Goal: Task Accomplishment & Management: Complete application form

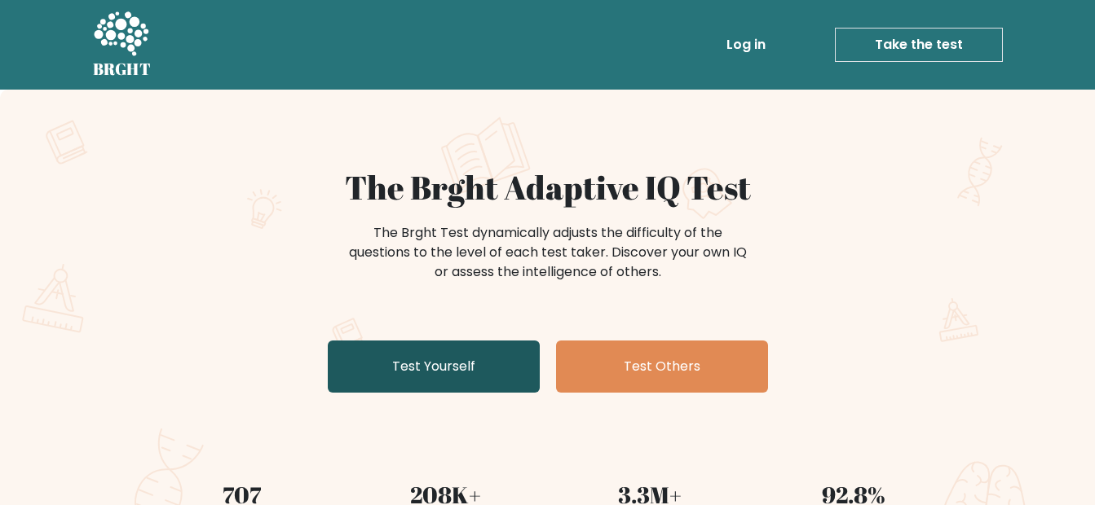
click at [474, 368] on link "Test Yourself" at bounding box center [434, 367] width 212 height 52
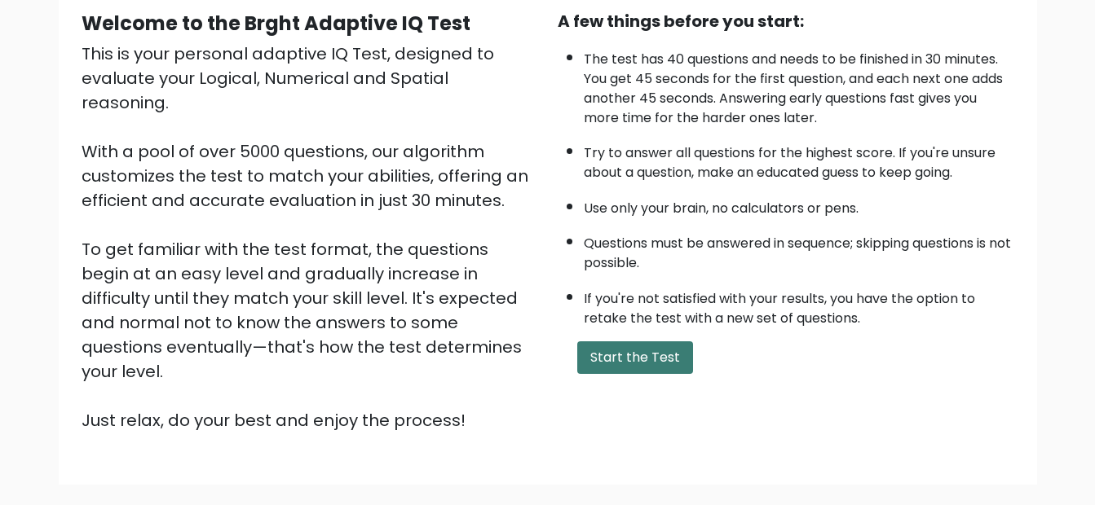
scroll to position [160, 0]
click at [599, 346] on button "Start the Test" at bounding box center [635, 357] width 116 height 33
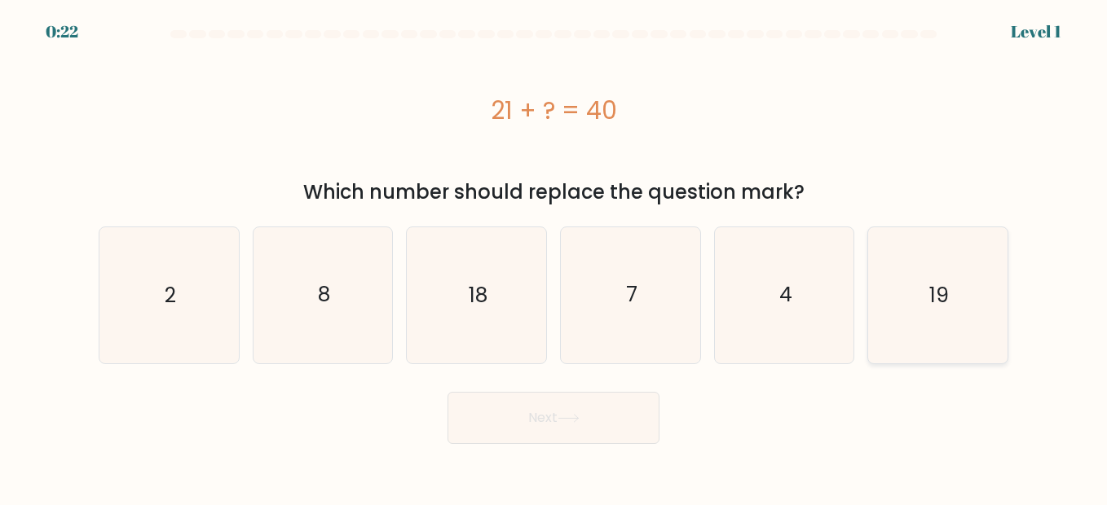
click at [969, 279] on icon "19" at bounding box center [937, 294] width 135 height 135
click at [554, 257] on input "f. 19" at bounding box center [553, 255] width 1 height 4
radio input "true"
click at [592, 425] on button "Next" at bounding box center [553, 418] width 212 height 52
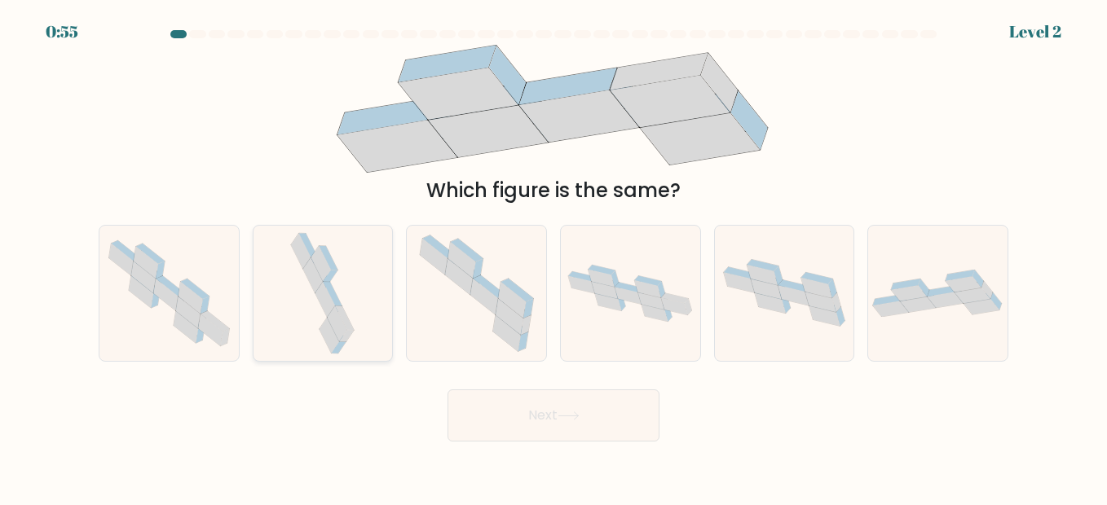
click at [357, 288] on icon at bounding box center [322, 293] width 71 height 135
click at [553, 257] on input "b." at bounding box center [553, 255] width 1 height 4
radio input "true"
click at [502, 422] on button "Next" at bounding box center [553, 416] width 212 height 52
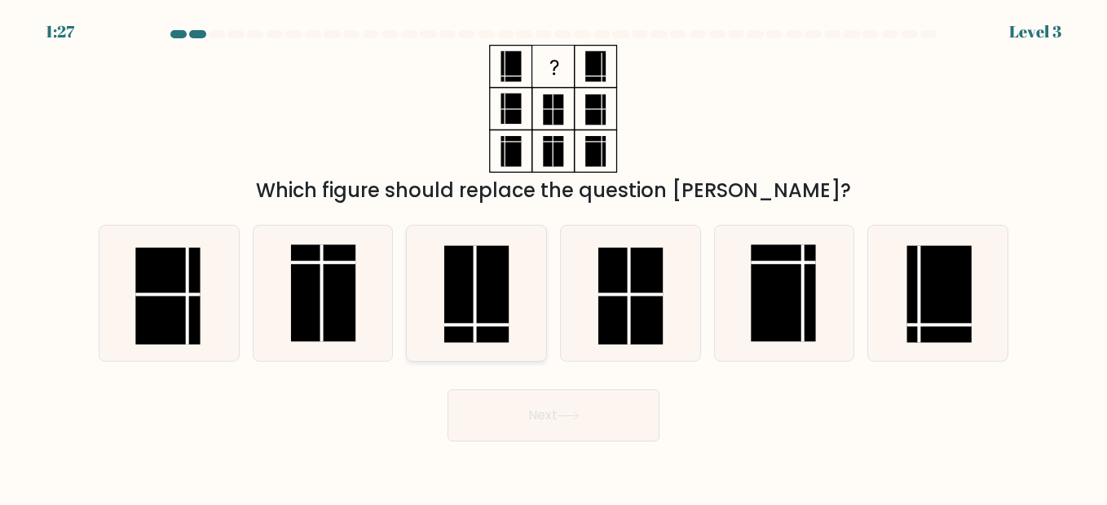
click at [492, 308] on rect at bounding box center [476, 293] width 64 height 97
click at [553, 257] on input "c." at bounding box center [553, 255] width 1 height 4
radio input "true"
click at [565, 418] on icon at bounding box center [569, 416] width 22 height 9
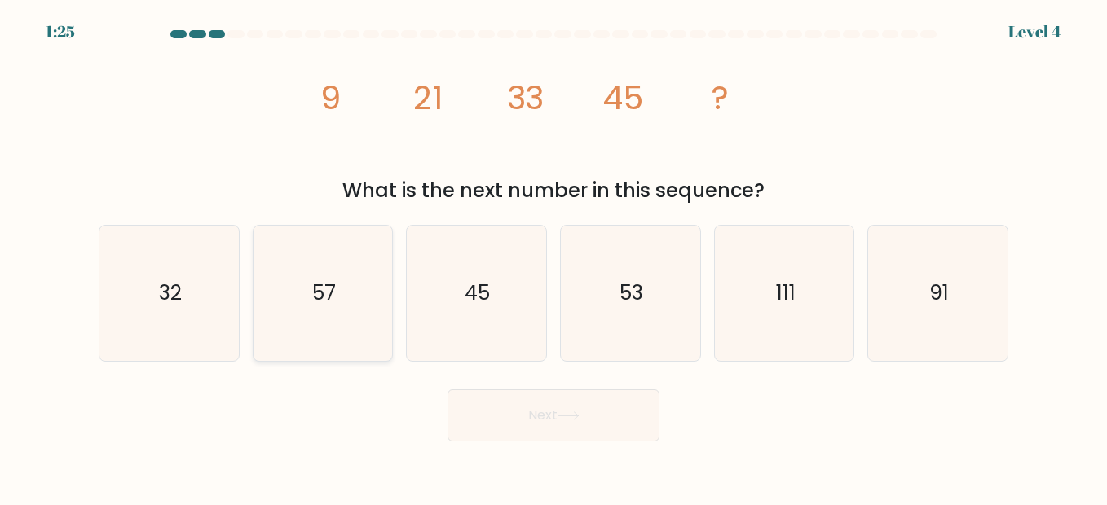
click at [325, 300] on text "57" at bounding box center [324, 293] width 24 height 29
click at [553, 257] on input "b. 57" at bounding box center [553, 255] width 1 height 4
radio input "true"
click at [501, 403] on button "Next" at bounding box center [553, 416] width 212 height 52
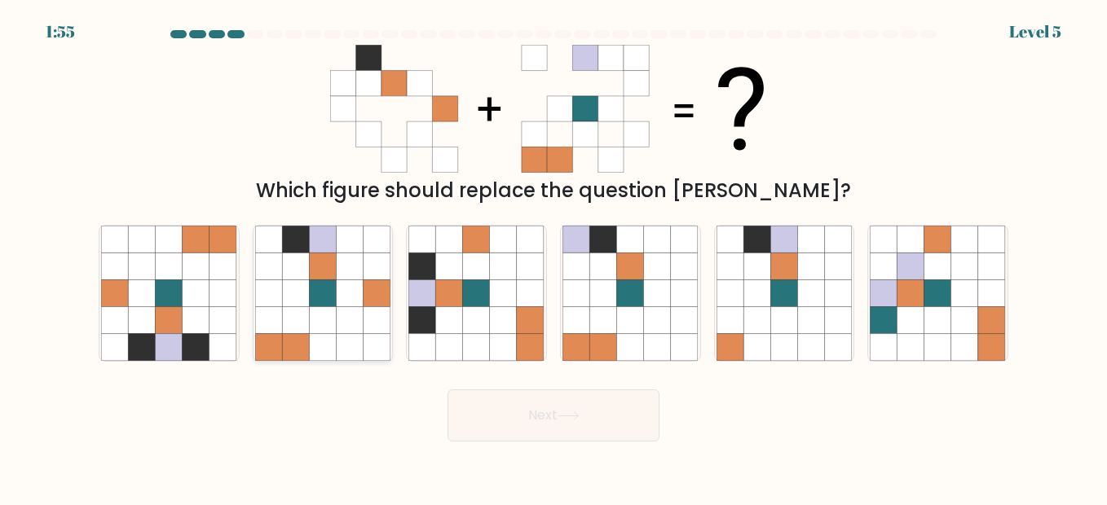
click at [348, 279] on icon at bounding box center [350, 266] width 27 height 27
click at [553, 257] on input "b." at bounding box center [553, 255] width 1 height 4
radio input "true"
click at [590, 412] on button "Next" at bounding box center [553, 416] width 212 height 52
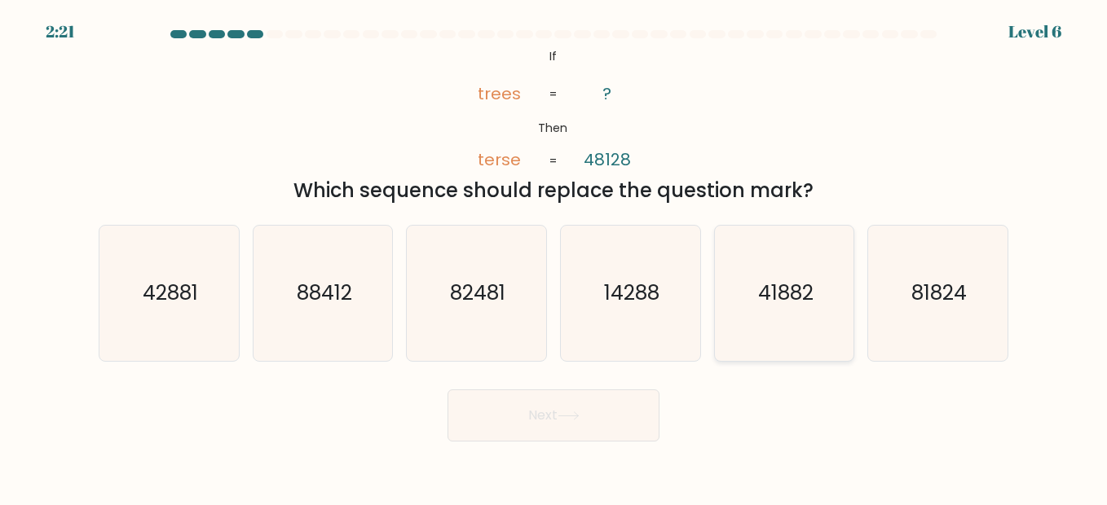
click at [775, 285] on text "41882" at bounding box center [785, 293] width 55 height 29
click at [554, 257] on input "e. 41882" at bounding box center [553, 255] width 1 height 4
radio input "true"
click at [601, 402] on button "Next" at bounding box center [553, 416] width 212 height 52
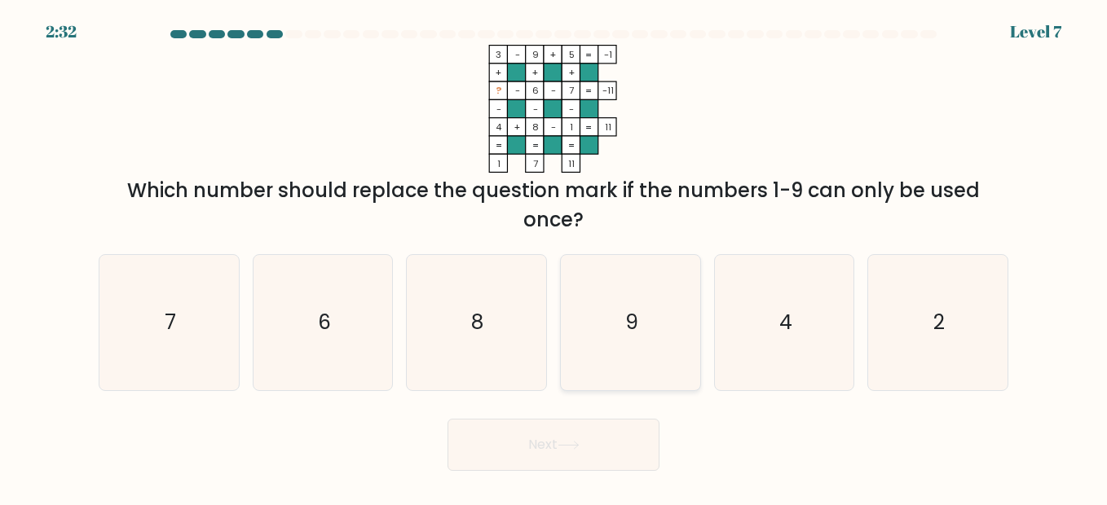
click at [638, 373] on icon "9" at bounding box center [629, 322] width 135 height 135
click at [554, 257] on input "d. 9" at bounding box center [553, 255] width 1 height 4
radio input "true"
click at [901, 318] on icon "2" at bounding box center [937, 322] width 135 height 135
click at [554, 257] on input "f. 2" at bounding box center [553, 255] width 1 height 4
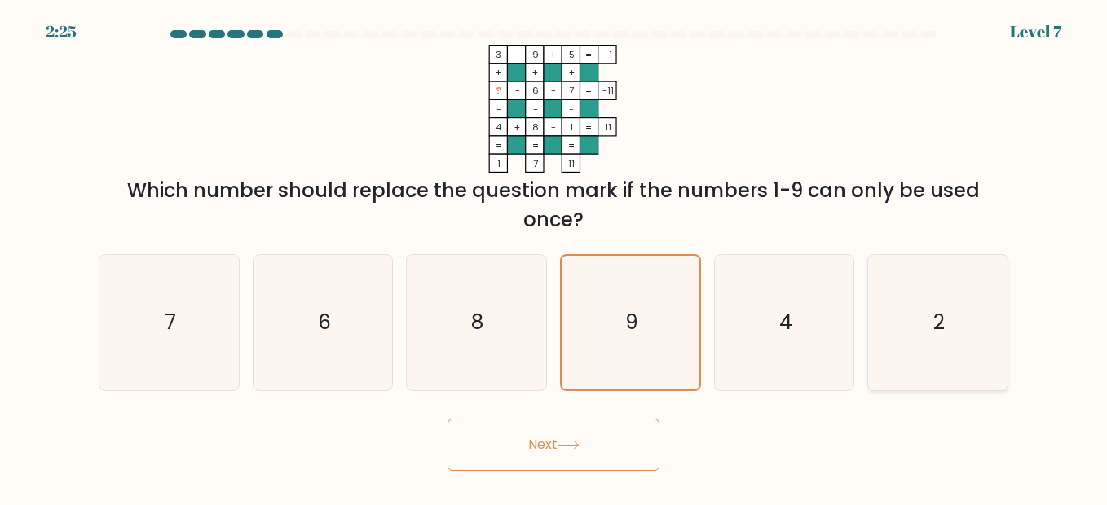
radio input "true"
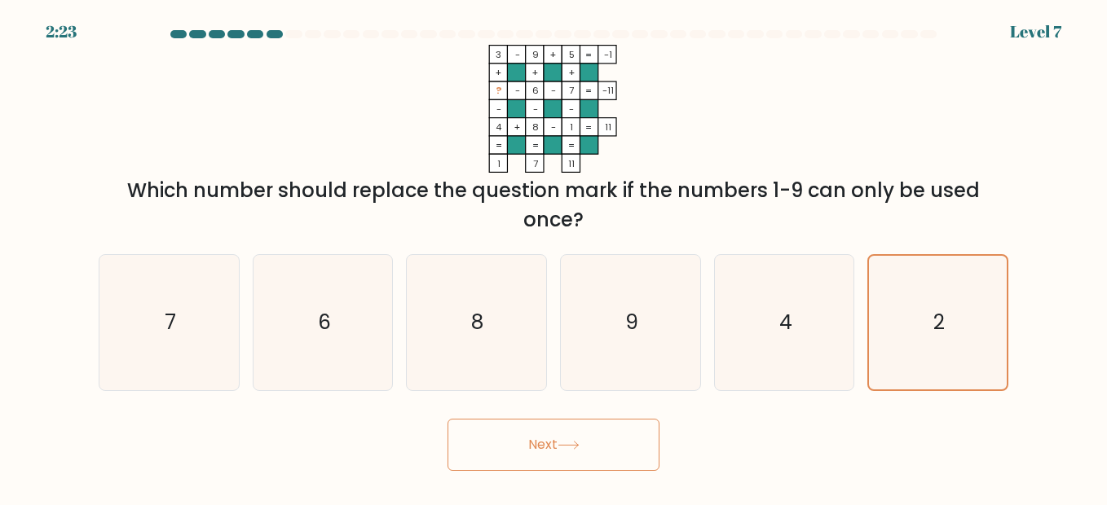
click at [565, 442] on icon at bounding box center [569, 445] width 22 height 9
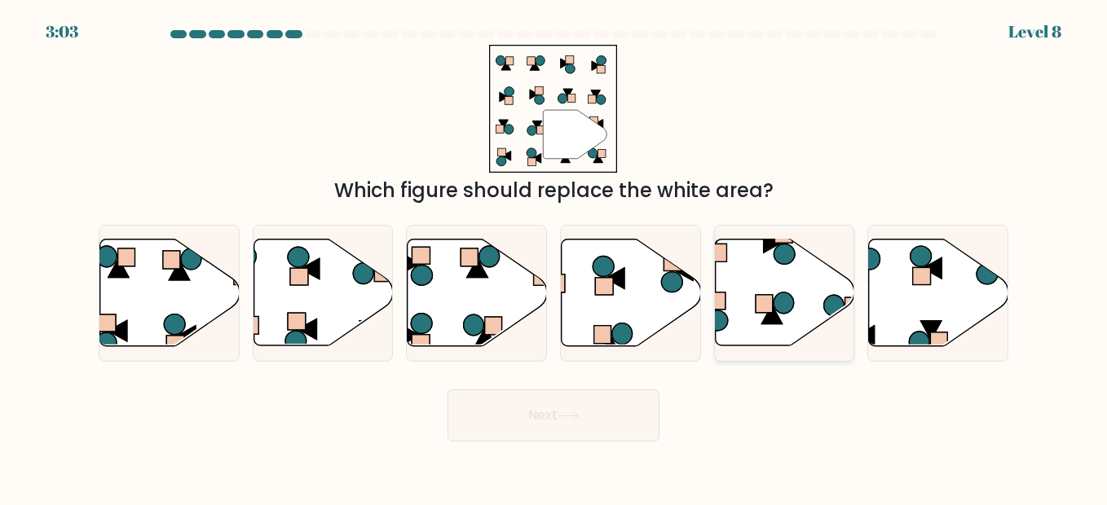
click at [802, 281] on icon at bounding box center [784, 293] width 139 height 107
click at [554, 257] on input "e." at bounding box center [553, 255] width 1 height 4
radio input "true"
click at [636, 399] on button "Next" at bounding box center [553, 416] width 212 height 52
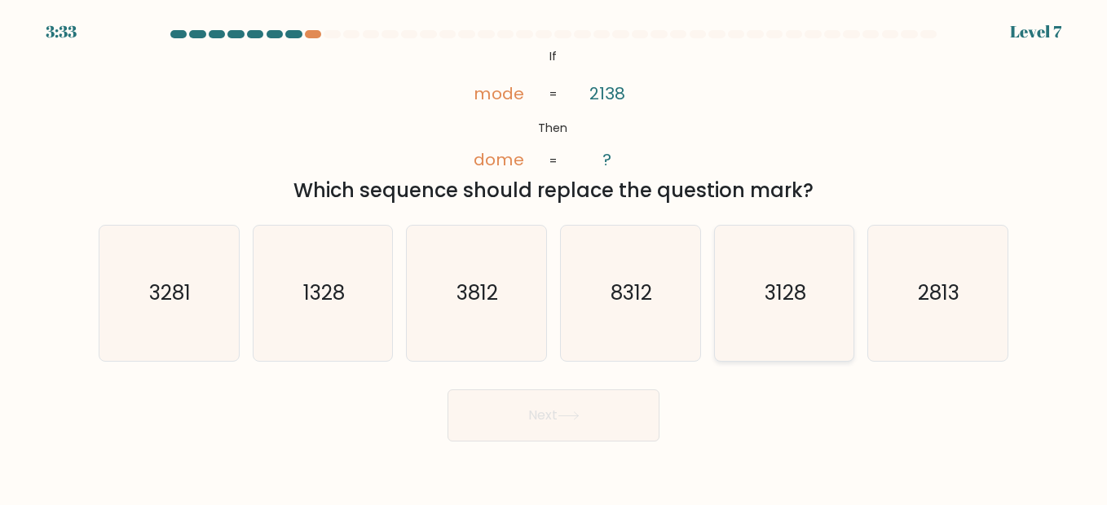
click at [807, 317] on icon "3128" at bounding box center [783, 293] width 135 height 135
click at [554, 257] on input "e. 3128" at bounding box center [553, 255] width 1 height 4
radio input "true"
click at [602, 419] on button "Next" at bounding box center [553, 416] width 212 height 52
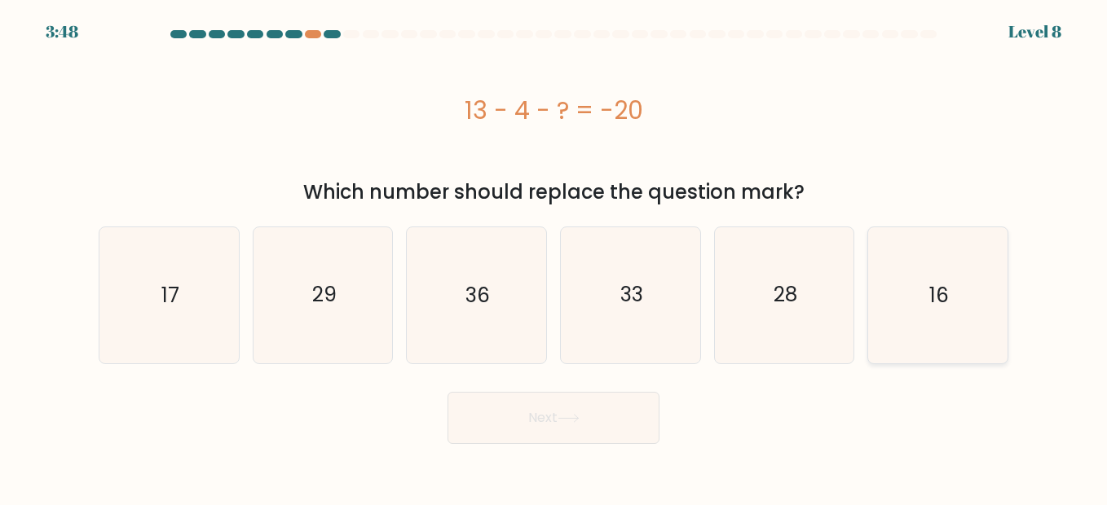
click at [919, 252] on icon "16" at bounding box center [937, 294] width 135 height 135
click at [554, 253] on input "f. 16" at bounding box center [553, 255] width 1 height 4
radio input "true"
click at [626, 414] on button "Next" at bounding box center [553, 418] width 212 height 52
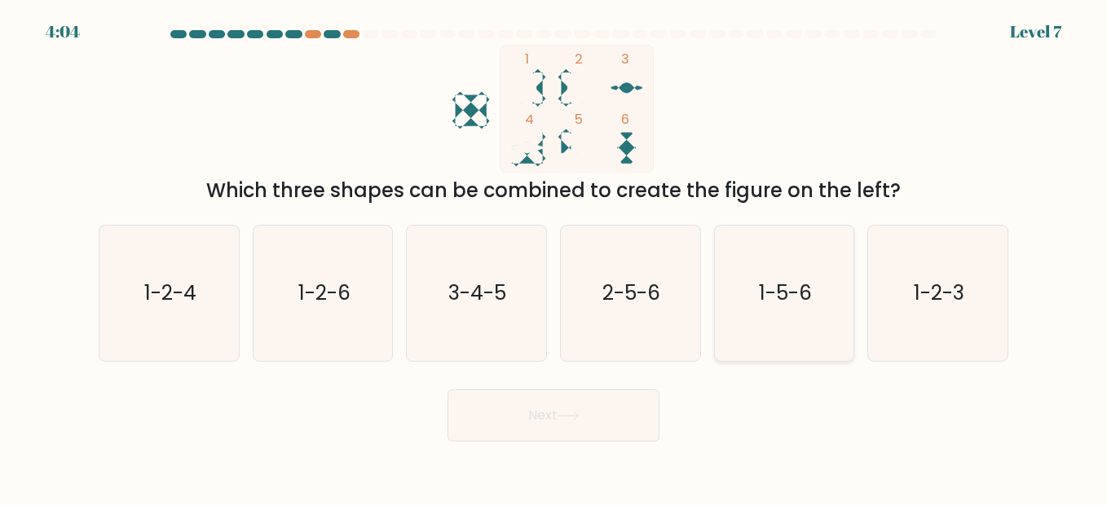
click at [765, 282] on text "1-5-6" at bounding box center [785, 293] width 53 height 29
click at [554, 257] on input "e. 1-5-6" at bounding box center [553, 255] width 1 height 4
radio input "true"
click at [604, 401] on button "Next" at bounding box center [553, 416] width 212 height 52
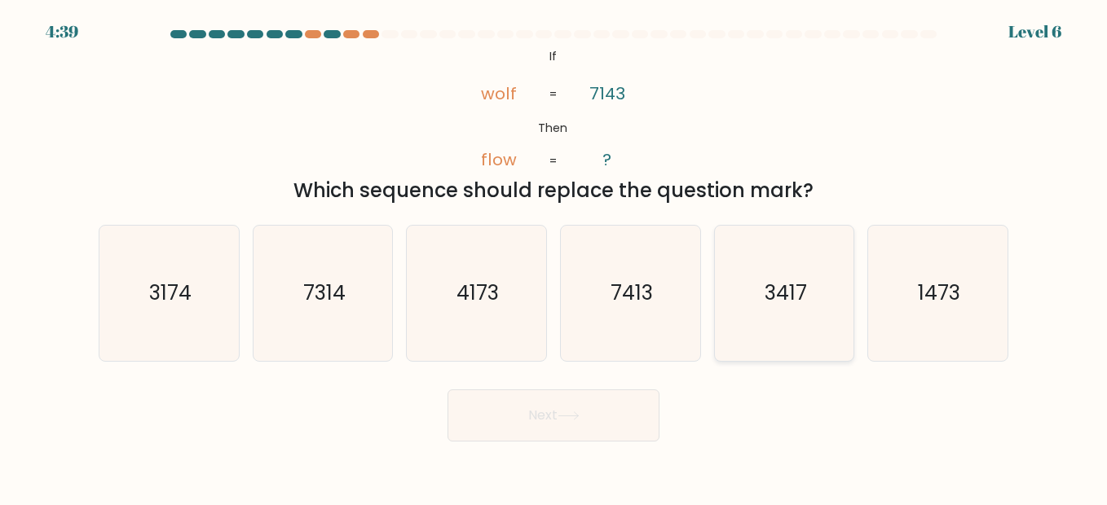
click at [797, 293] on text "3417" at bounding box center [786, 293] width 42 height 29
click at [554, 257] on input "e. 3417" at bounding box center [553, 255] width 1 height 4
radio input "true"
click at [606, 419] on button "Next" at bounding box center [553, 416] width 212 height 52
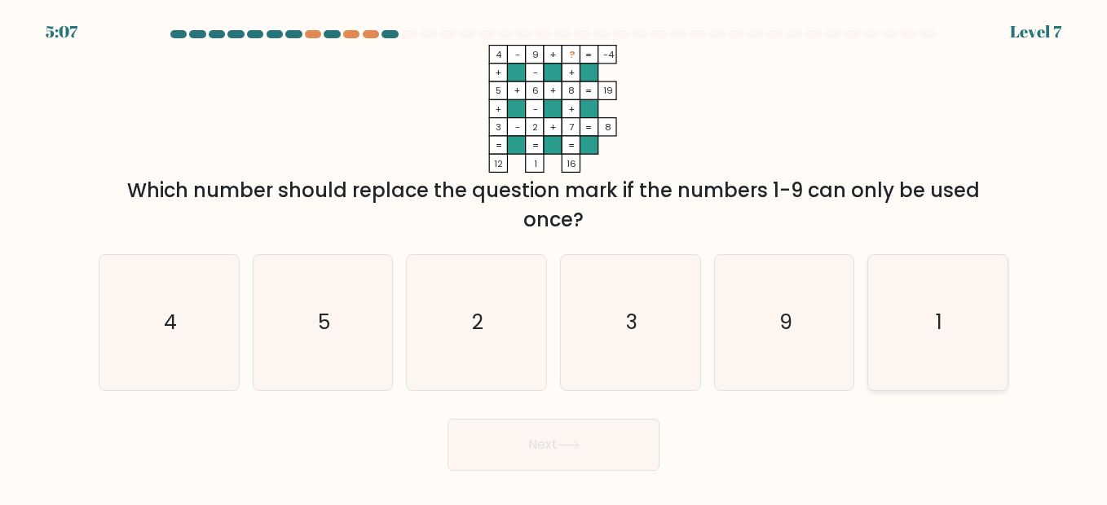
click at [928, 320] on icon "1" at bounding box center [937, 322] width 135 height 135
click at [554, 257] on input "f. 1" at bounding box center [553, 255] width 1 height 4
radio input "true"
click at [643, 438] on button "Next" at bounding box center [553, 445] width 212 height 52
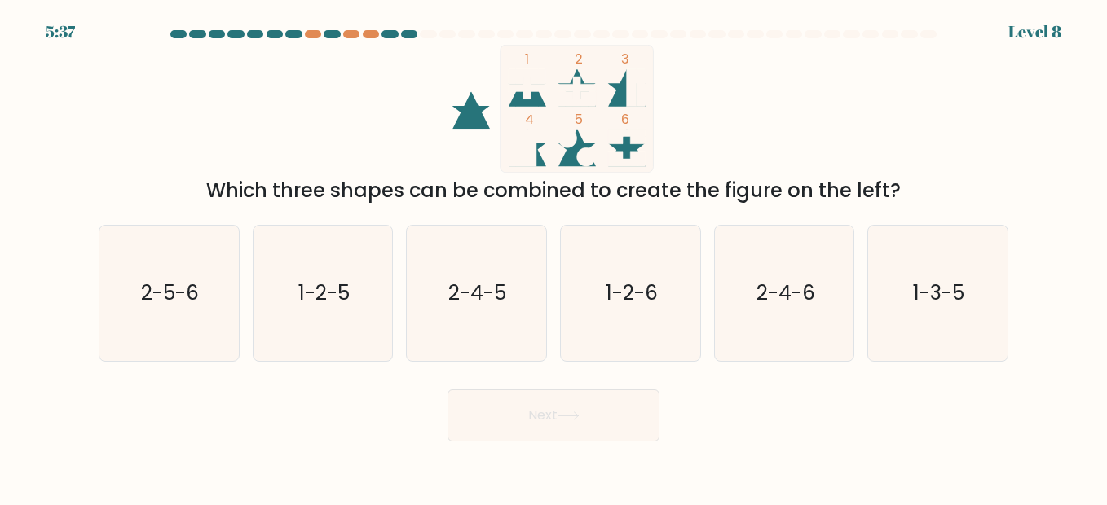
drag, startPoint x: 611, startPoint y: 282, endPoint x: 599, endPoint y: 388, distance: 106.7
click at [612, 283] on text "1-2-6" at bounding box center [632, 293] width 52 height 29
click at [554, 257] on input "d. 1-2-6" at bounding box center [553, 255] width 1 height 4
radio input "true"
click at [597, 403] on button "Next" at bounding box center [553, 416] width 212 height 52
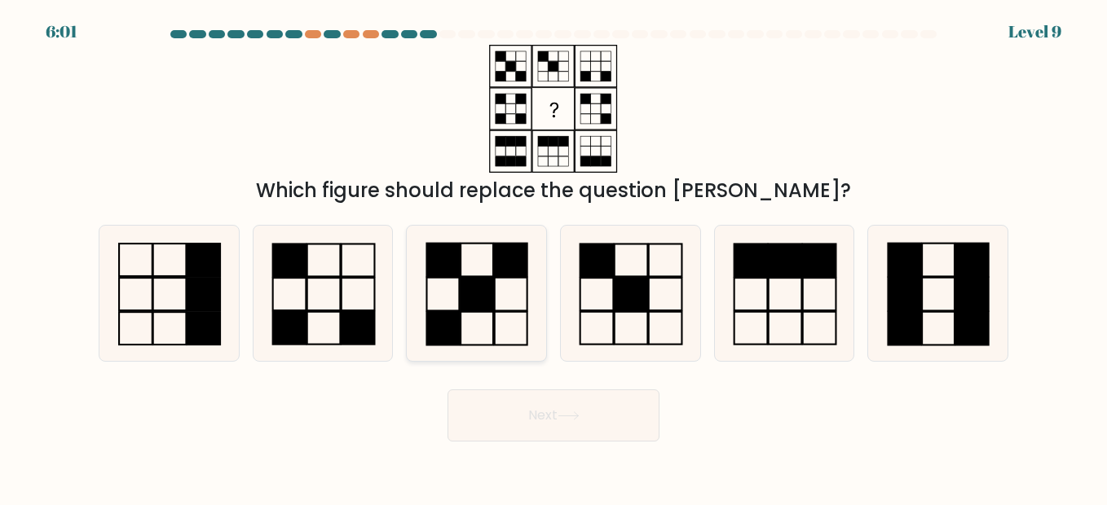
click at [498, 314] on icon at bounding box center [475, 293] width 135 height 135
click at [553, 257] on input "c." at bounding box center [553, 255] width 1 height 4
radio input "true"
click at [540, 405] on button "Next" at bounding box center [553, 416] width 212 height 52
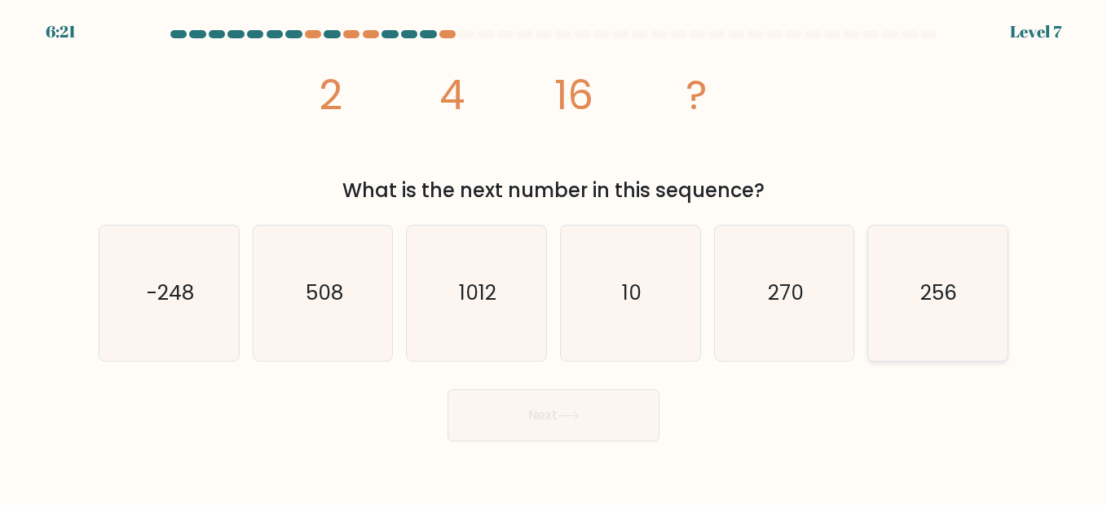
click at [952, 296] on text "256" at bounding box center [939, 293] width 37 height 29
click at [554, 257] on input "f. 256" at bounding box center [553, 255] width 1 height 4
radio input "true"
click at [604, 403] on button "Next" at bounding box center [553, 416] width 212 height 52
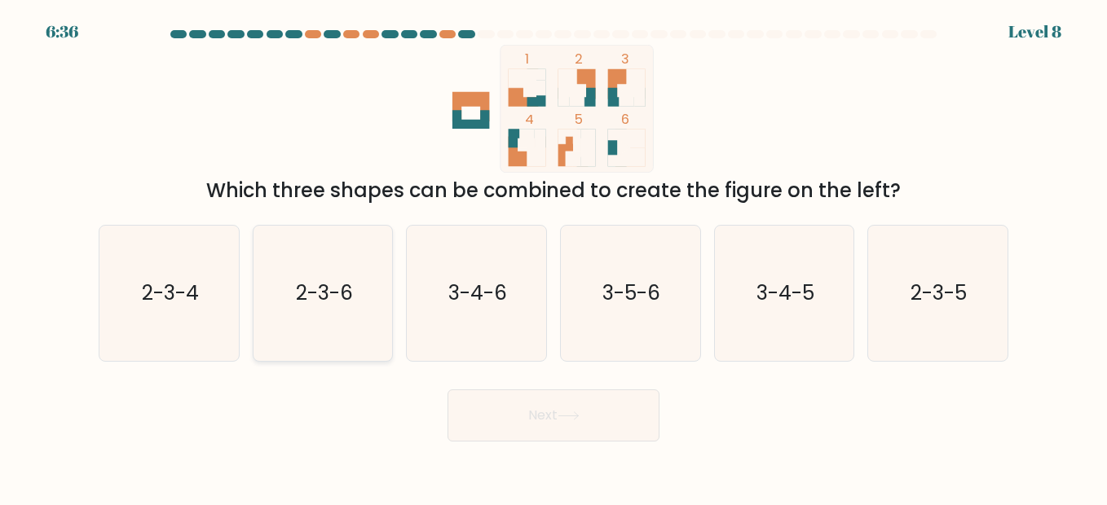
click at [324, 315] on icon "2-3-6" at bounding box center [322, 293] width 135 height 135
click at [553, 257] on input "b. 2-3-6" at bounding box center [553, 255] width 1 height 4
radio input "true"
click at [515, 414] on button "Next" at bounding box center [553, 416] width 212 height 52
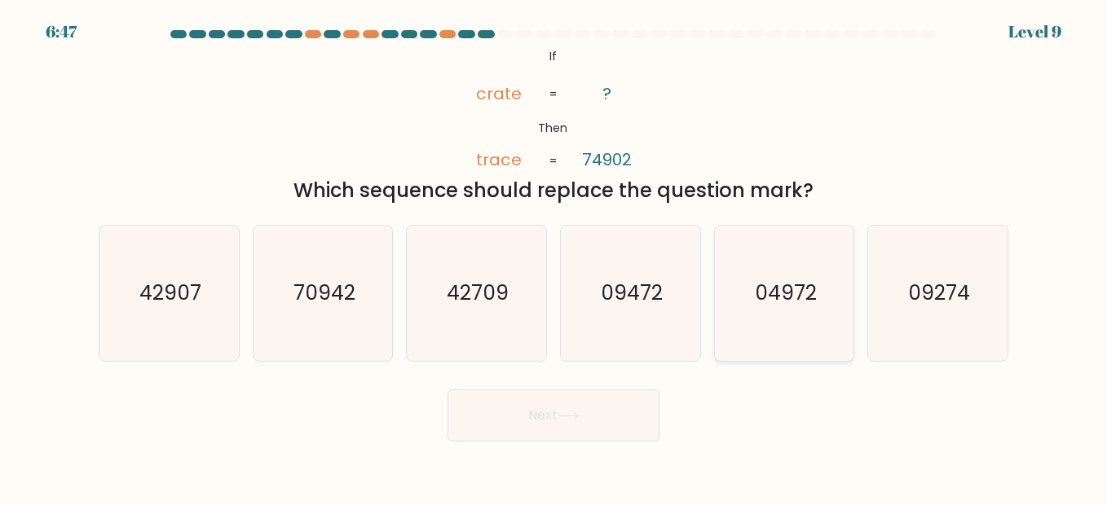
click at [724, 324] on icon "04972" at bounding box center [783, 293] width 135 height 135
click at [554, 257] on input "e. 04972" at bounding box center [553, 255] width 1 height 4
radio input "true"
click at [604, 430] on button "Next" at bounding box center [553, 416] width 212 height 52
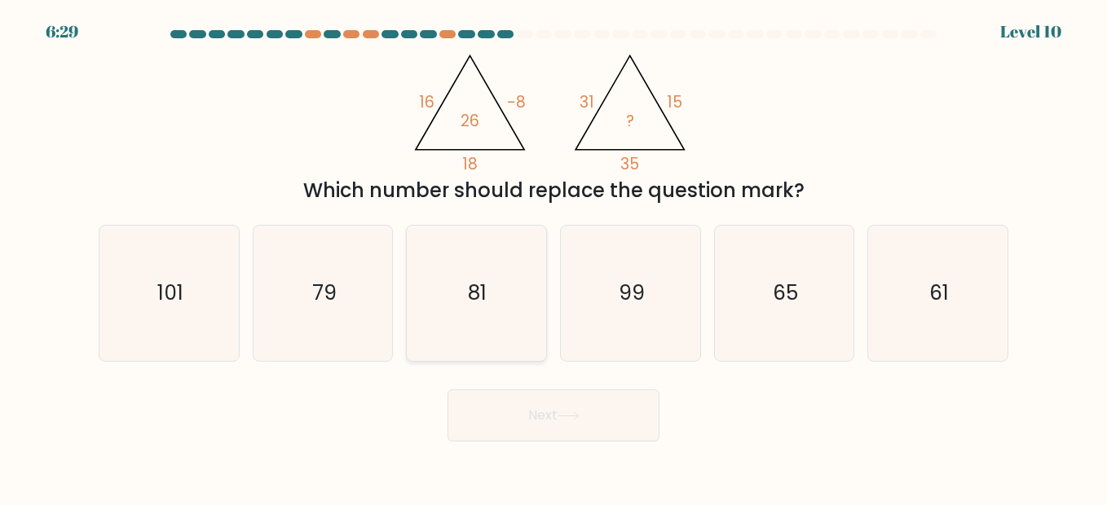
click at [500, 320] on icon "81" at bounding box center [475, 293] width 135 height 135
click at [553, 257] on input "c. 81" at bounding box center [553, 255] width 1 height 4
radio input "true"
click at [536, 425] on button "Next" at bounding box center [553, 416] width 212 height 52
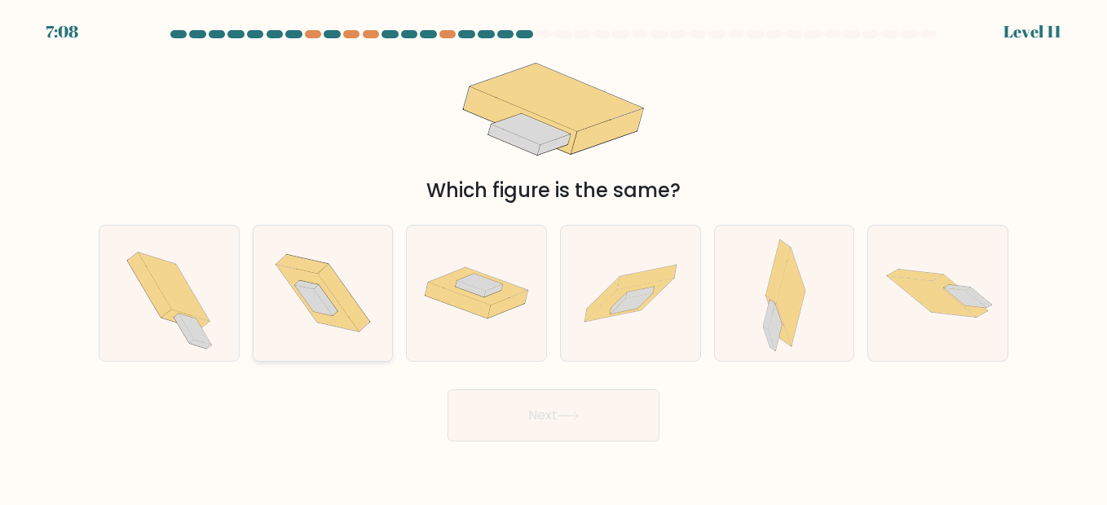
click at [333, 304] on icon at bounding box center [317, 298] width 83 height 67
click at [553, 257] on input "b." at bounding box center [553, 255] width 1 height 4
radio input "true"
click at [512, 404] on button "Next" at bounding box center [553, 416] width 212 height 52
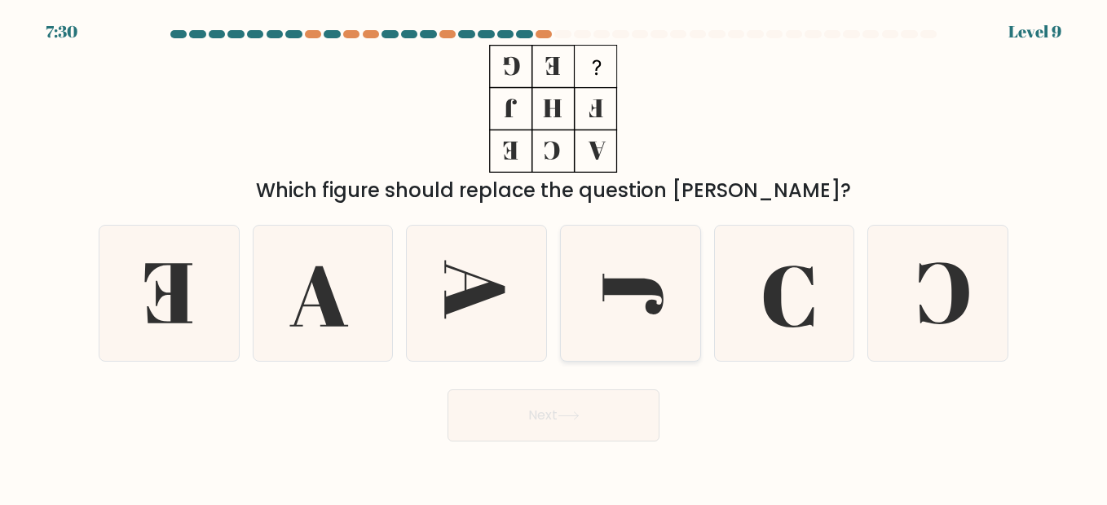
click at [632, 279] on icon at bounding box center [633, 294] width 61 height 41
click at [554, 257] on input "d." at bounding box center [553, 255] width 1 height 4
radio input "true"
click at [579, 411] on button "Next" at bounding box center [553, 416] width 212 height 52
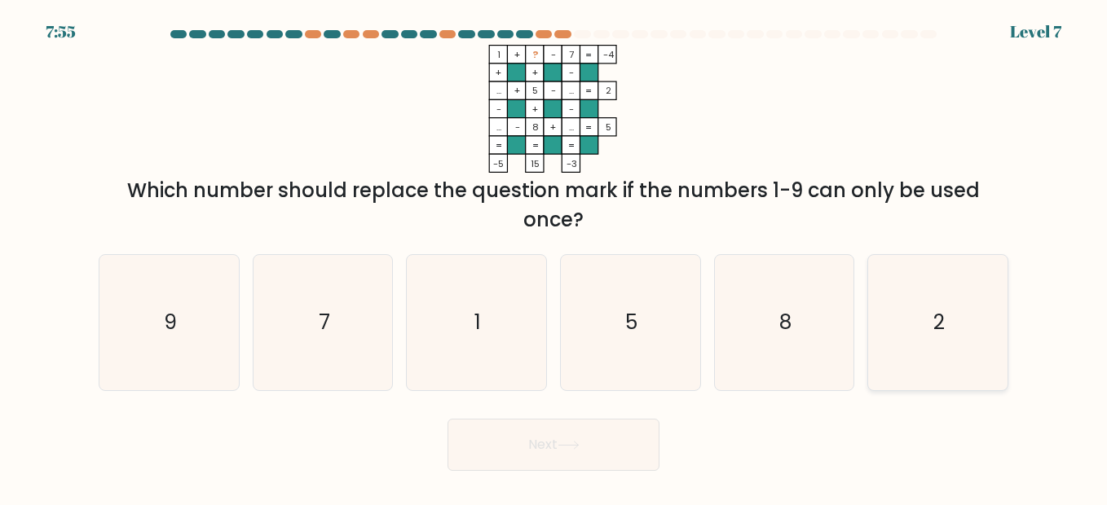
click at [959, 342] on icon "2" at bounding box center [937, 322] width 135 height 135
click at [554, 257] on input "f. 2" at bounding box center [553, 255] width 1 height 4
radio input "true"
click at [570, 436] on button "Next" at bounding box center [553, 445] width 212 height 52
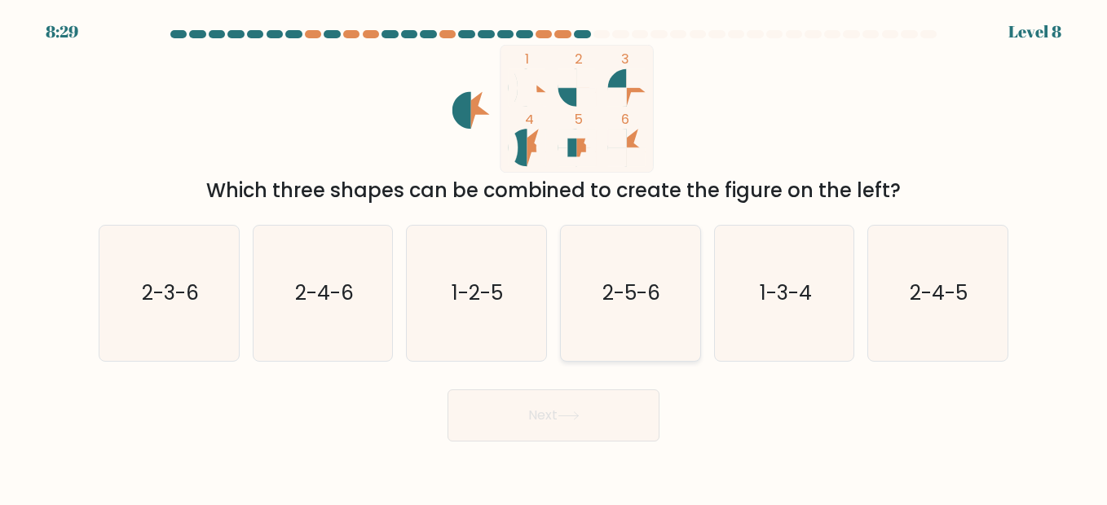
click at [651, 284] on text "2-5-6" at bounding box center [631, 293] width 58 height 29
click at [554, 257] on input "d. 2-5-6" at bounding box center [553, 255] width 1 height 4
radio input "true"
click at [599, 408] on button "Next" at bounding box center [553, 416] width 212 height 52
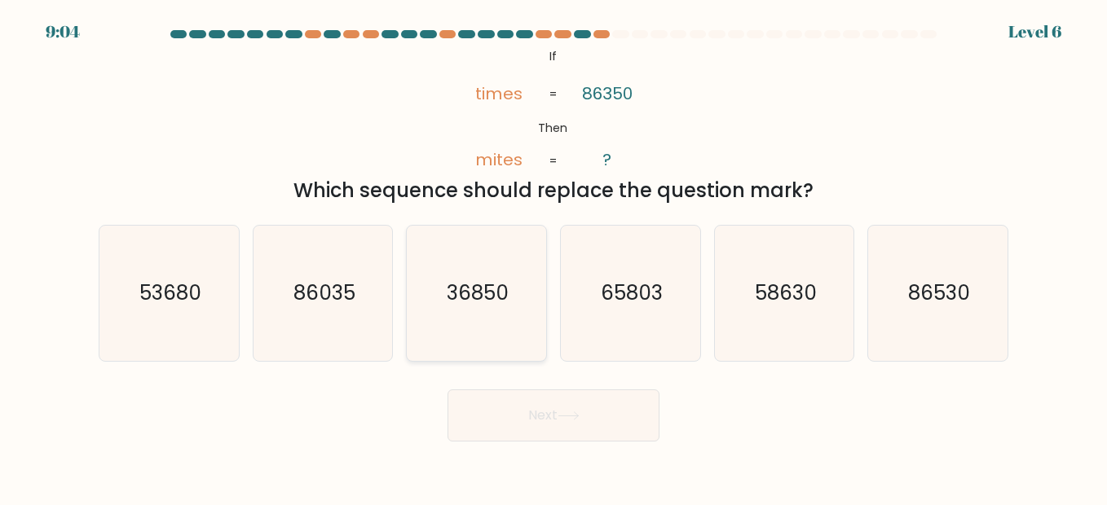
click at [488, 273] on icon "36850" at bounding box center [475, 293] width 135 height 135
click at [553, 257] on input "c. 36850" at bounding box center [553, 255] width 1 height 4
radio input "true"
click at [535, 426] on button "Next" at bounding box center [553, 416] width 212 height 52
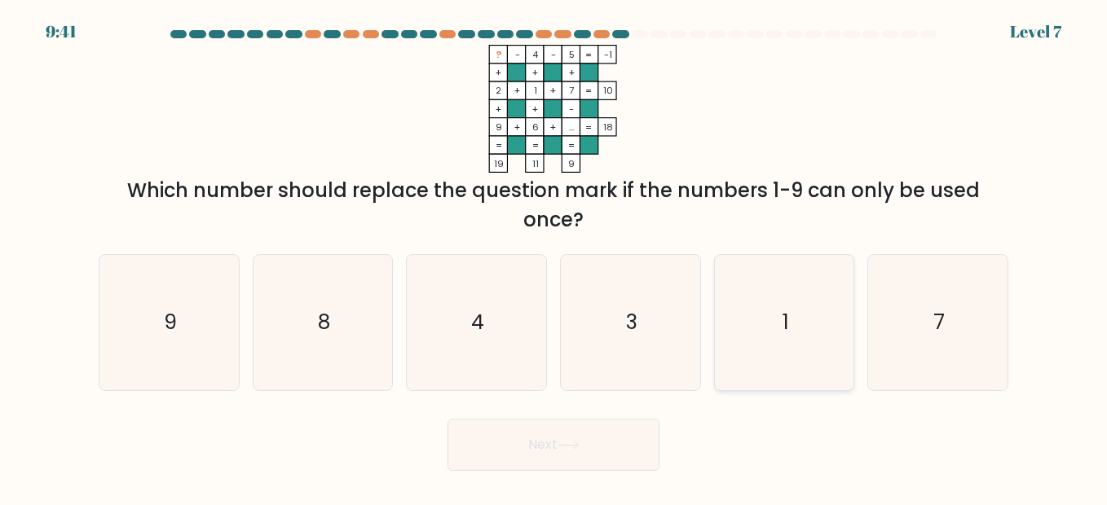
click at [749, 308] on icon "1" at bounding box center [783, 322] width 135 height 135
click at [554, 257] on input "e. 1" at bounding box center [553, 255] width 1 height 4
radio input "true"
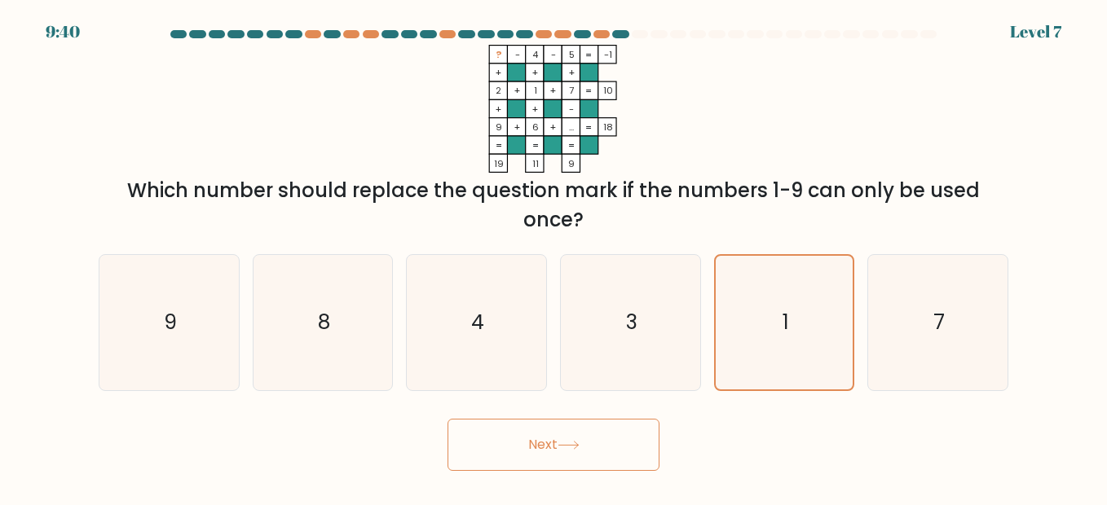
click at [579, 456] on button "Next" at bounding box center [553, 445] width 212 height 52
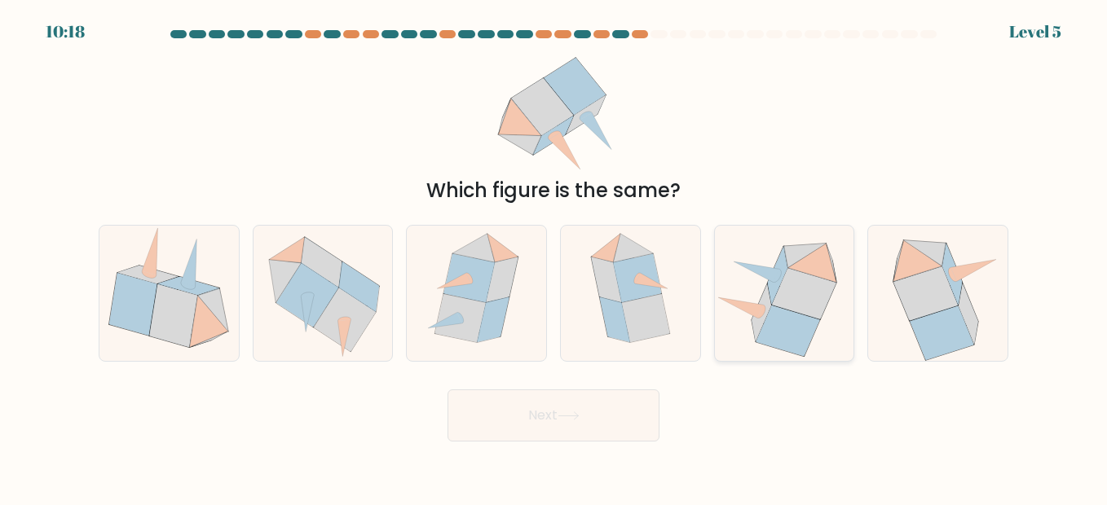
click at [804, 315] on icon at bounding box center [803, 293] width 65 height 51
click at [554, 257] on input "e." at bounding box center [553, 255] width 1 height 4
radio input "true"
click at [618, 419] on button "Next" at bounding box center [553, 416] width 212 height 52
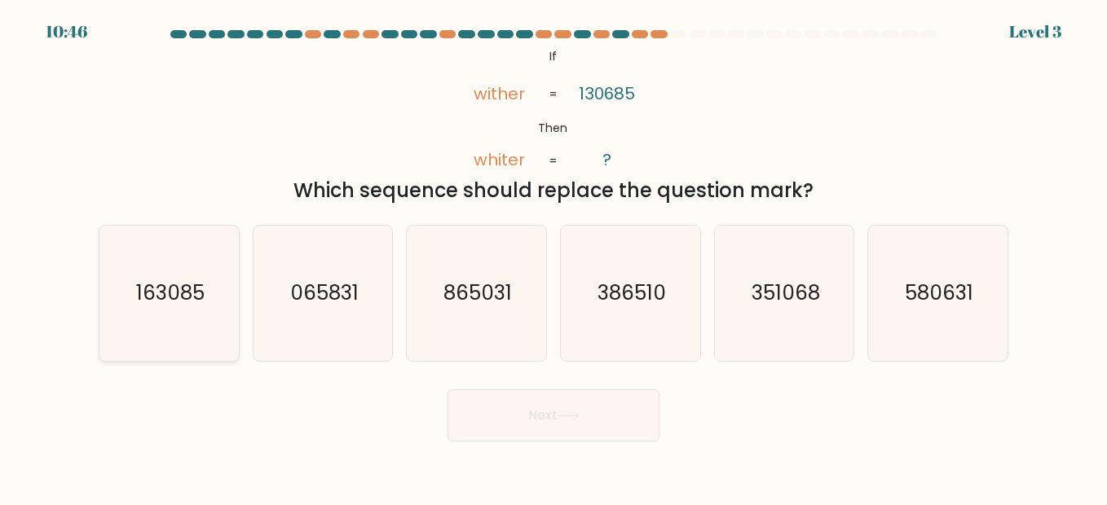
click at [203, 296] on text "163085" at bounding box center [170, 293] width 68 height 29
click at [553, 257] on input "a. 163085" at bounding box center [553, 255] width 1 height 4
radio input "true"
click at [541, 418] on button "Next" at bounding box center [553, 416] width 212 height 52
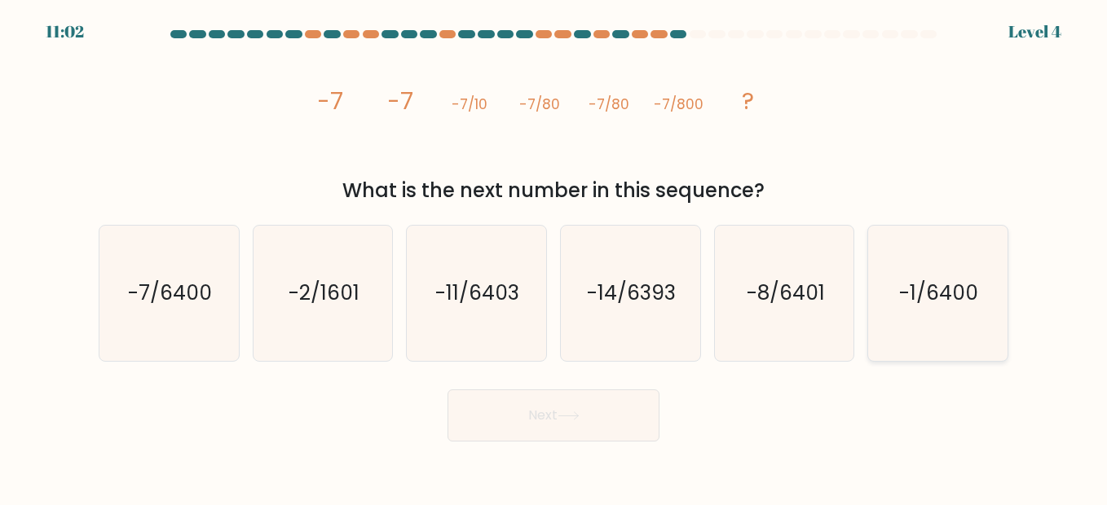
click at [941, 292] on text "-1/6400" at bounding box center [939, 293] width 79 height 29
click at [554, 257] on input "f. -1/6400" at bounding box center [553, 255] width 1 height 4
radio input "true"
click at [615, 412] on button "Next" at bounding box center [553, 416] width 212 height 52
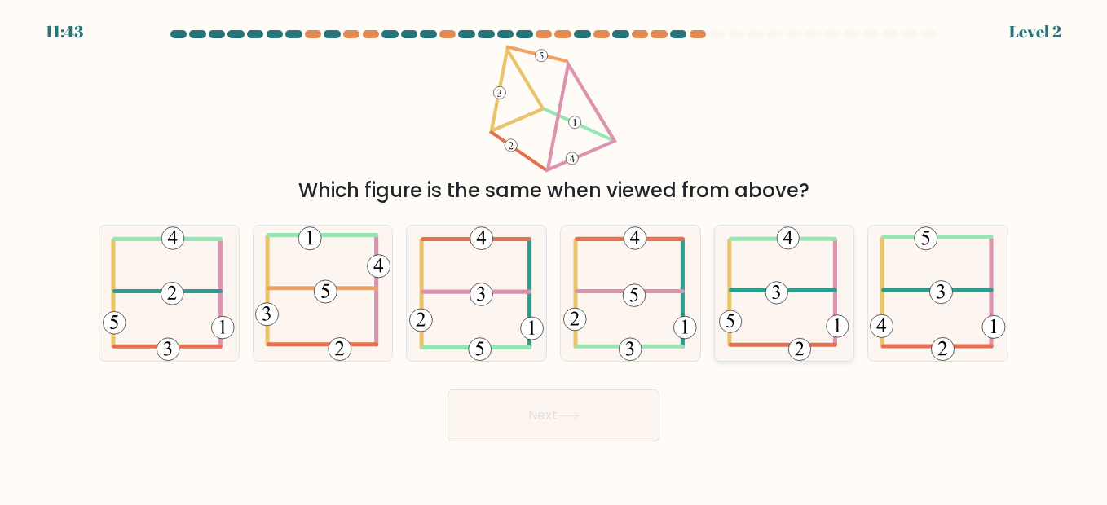
click at [772, 271] on icon at bounding box center [784, 293] width 130 height 135
click at [554, 257] on input "e." at bounding box center [553, 255] width 1 height 4
radio input "true"
click at [618, 412] on button "Next" at bounding box center [553, 416] width 212 height 52
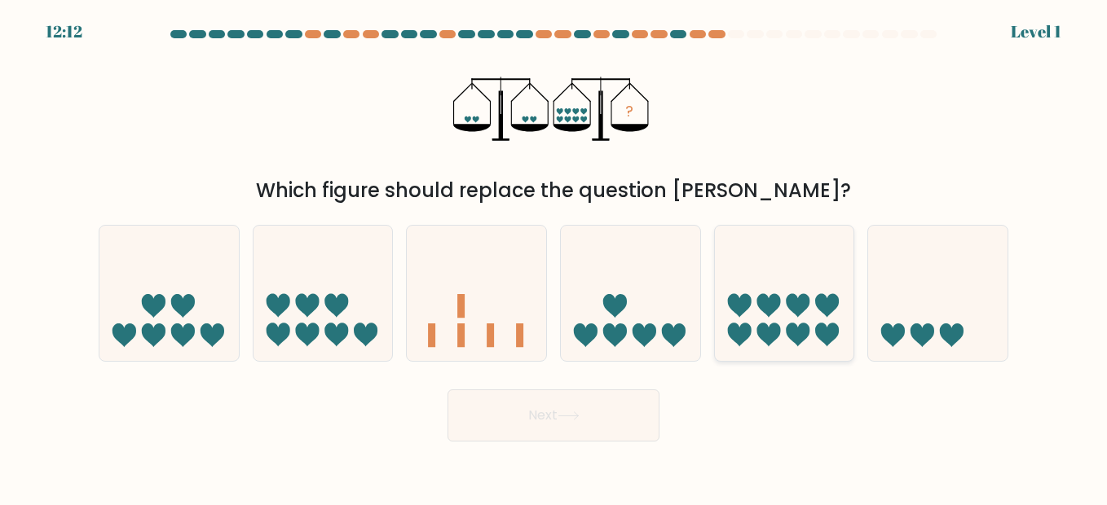
click at [792, 249] on icon at bounding box center [784, 293] width 139 height 115
click at [554, 253] on input "e." at bounding box center [553, 255] width 1 height 4
radio input "true"
click at [607, 419] on button "Next" at bounding box center [553, 416] width 212 height 52
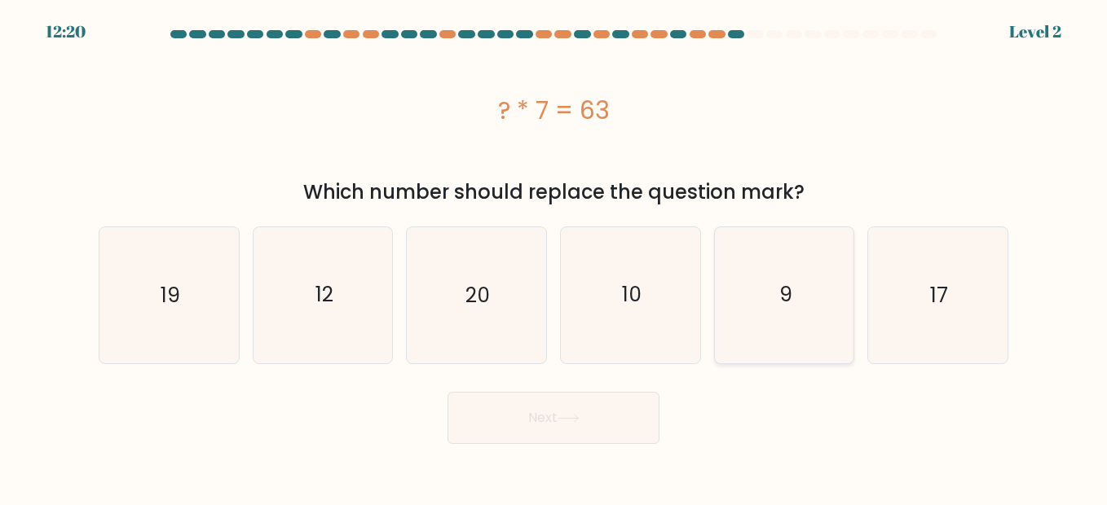
click at [811, 333] on icon "9" at bounding box center [783, 294] width 135 height 135
click at [554, 257] on input "e. 9" at bounding box center [553, 255] width 1 height 4
radio input "true"
click at [624, 412] on button "Next" at bounding box center [553, 418] width 212 height 52
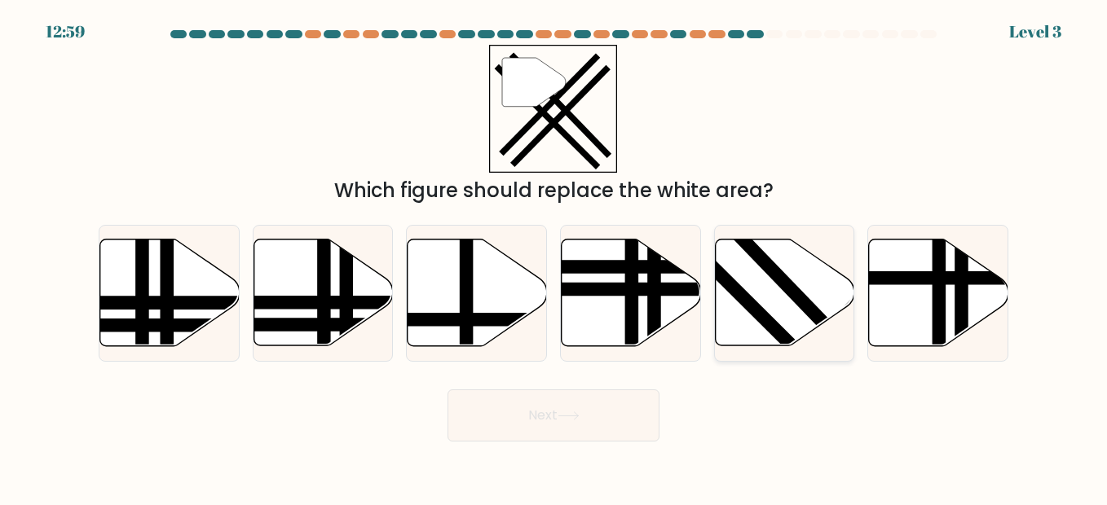
click at [770, 296] on icon at bounding box center [784, 293] width 139 height 107
click at [554, 257] on input "e." at bounding box center [553, 255] width 1 height 4
radio input "true"
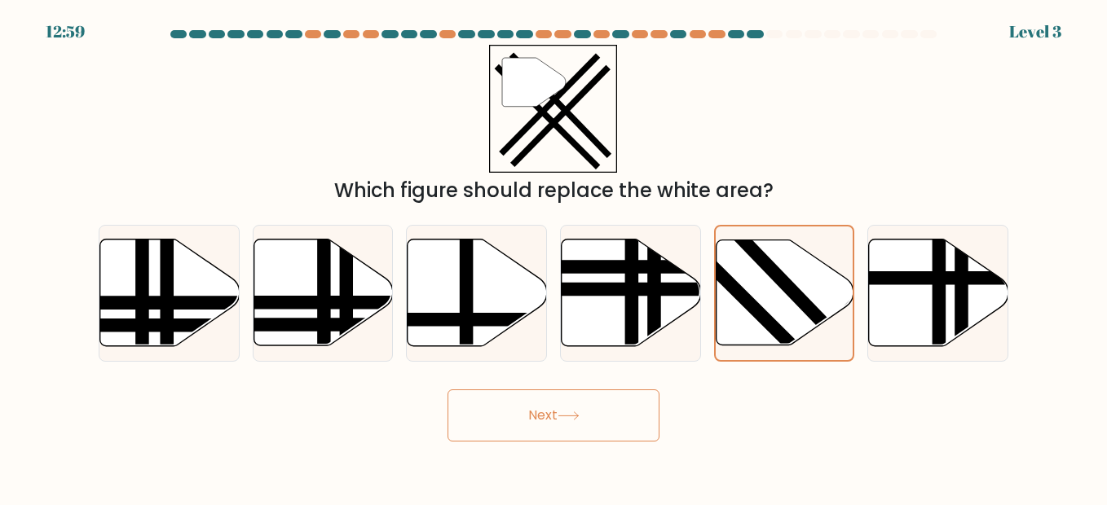
click at [592, 417] on button "Next" at bounding box center [553, 416] width 212 height 52
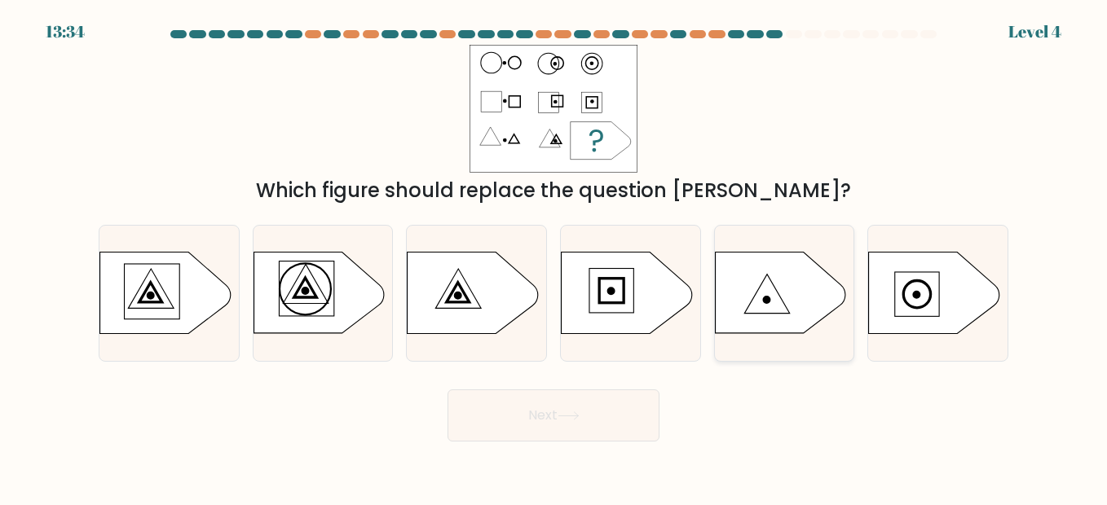
click at [791, 286] on icon at bounding box center [780, 294] width 130 height 82
click at [554, 257] on input "e." at bounding box center [553, 255] width 1 height 4
radio input "true"
click at [586, 419] on button "Next" at bounding box center [553, 416] width 212 height 52
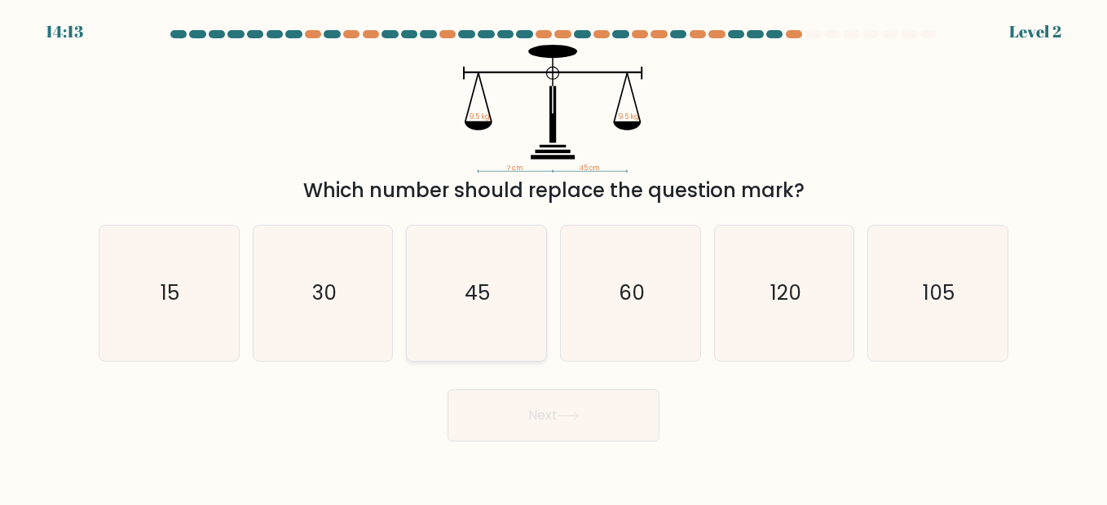
click at [490, 296] on text "45" at bounding box center [477, 293] width 25 height 29
click at [553, 257] on input "c. 45" at bounding box center [553, 255] width 1 height 4
radio input "true"
click at [535, 409] on button "Next" at bounding box center [553, 416] width 212 height 52
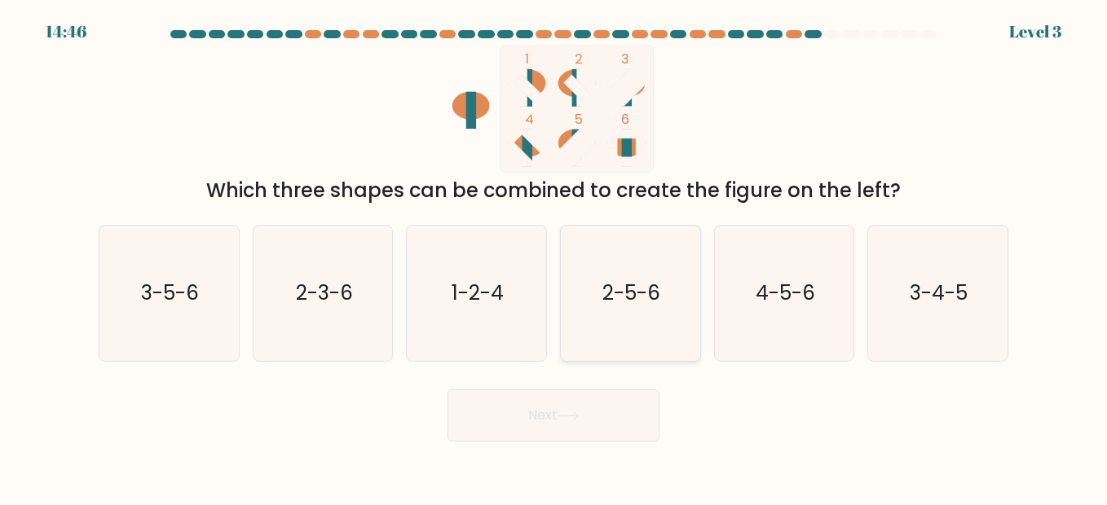
drag, startPoint x: 628, startPoint y: 271, endPoint x: 598, endPoint y: 323, distance: 59.1
click at [627, 271] on icon "2-5-6" at bounding box center [629, 293] width 135 height 135
click at [554, 257] on input "d. 2-5-6" at bounding box center [553, 255] width 1 height 4
radio input "true"
click at [575, 404] on button "Next" at bounding box center [553, 416] width 212 height 52
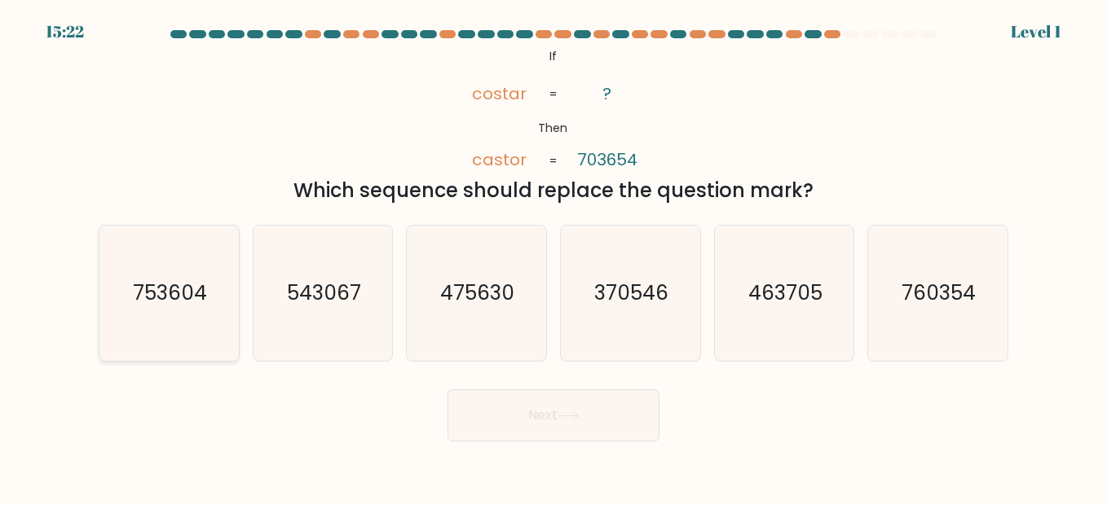
click at [211, 297] on icon "753604" at bounding box center [168, 293] width 135 height 135
click at [553, 257] on input "a. 753604" at bounding box center [553, 255] width 1 height 4
radio input "true"
click at [523, 413] on button "Next" at bounding box center [553, 416] width 212 height 52
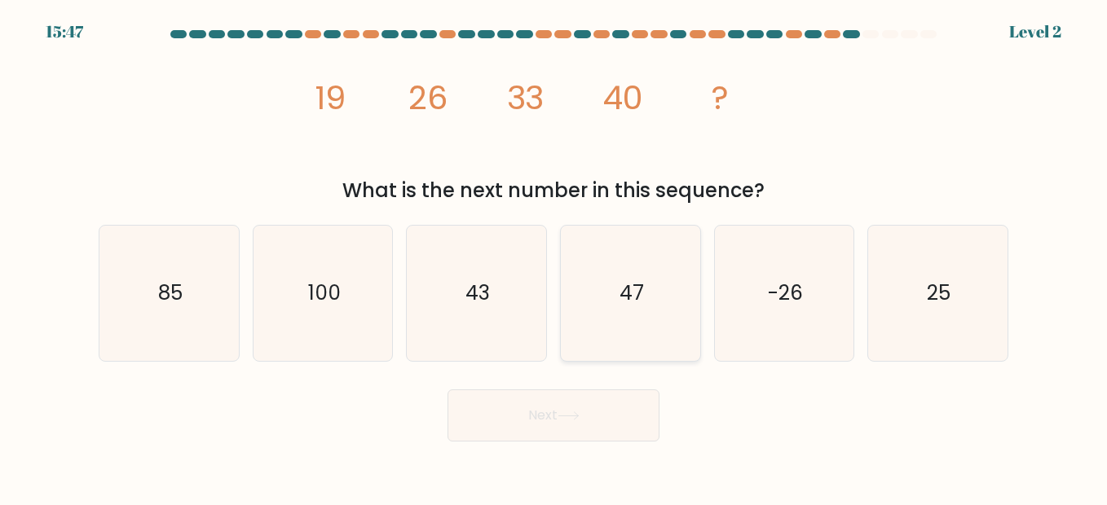
click at [622, 306] on text "47" at bounding box center [631, 293] width 24 height 29
click at [554, 257] on input "d. 47" at bounding box center [553, 255] width 1 height 4
radio input "true"
click at [593, 399] on button "Next" at bounding box center [553, 416] width 212 height 52
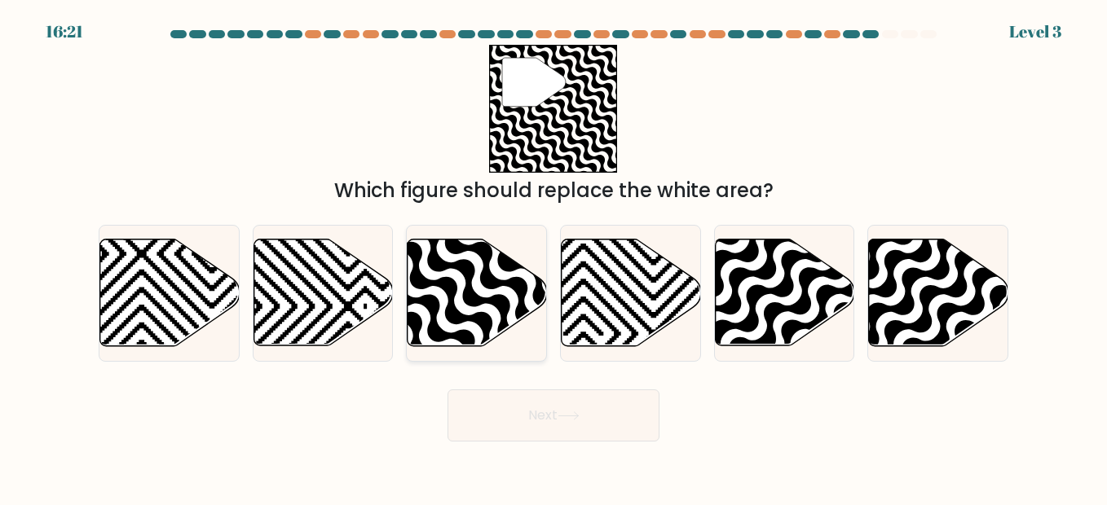
click at [491, 271] on icon at bounding box center [477, 293] width 139 height 107
click at [553, 257] on input "c." at bounding box center [553, 255] width 1 height 4
radio input "true"
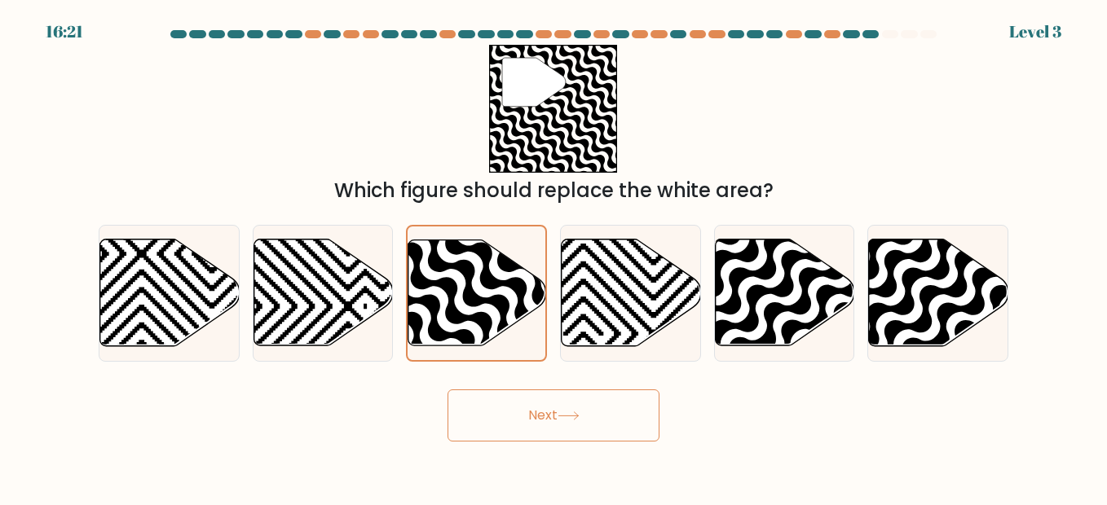
click at [561, 420] on button "Next" at bounding box center [553, 416] width 212 height 52
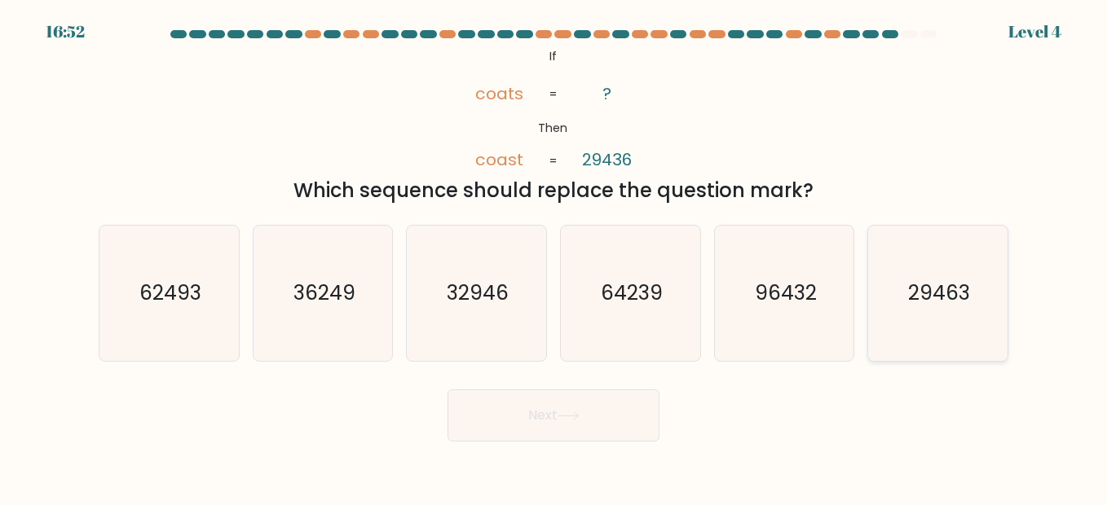
click at [992, 321] on icon "29463" at bounding box center [937, 293] width 135 height 135
click at [554, 257] on input "f. 29463" at bounding box center [553, 255] width 1 height 4
radio input "true"
click at [593, 417] on button "Next" at bounding box center [553, 416] width 212 height 52
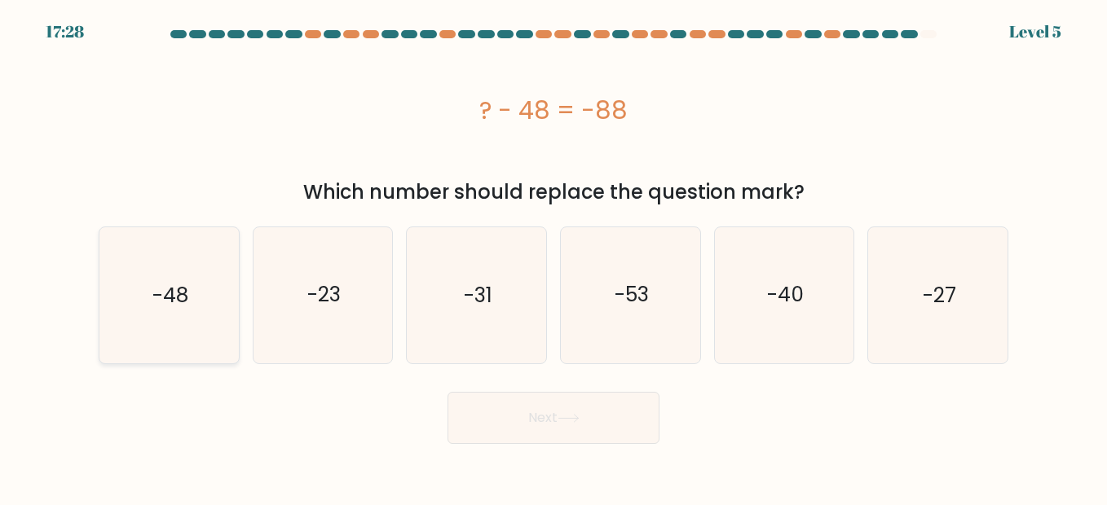
click at [184, 330] on icon "-48" at bounding box center [168, 294] width 135 height 135
click at [553, 257] on input "a. -48" at bounding box center [553, 255] width 1 height 4
radio input "true"
click at [500, 412] on button "Next" at bounding box center [553, 418] width 212 height 52
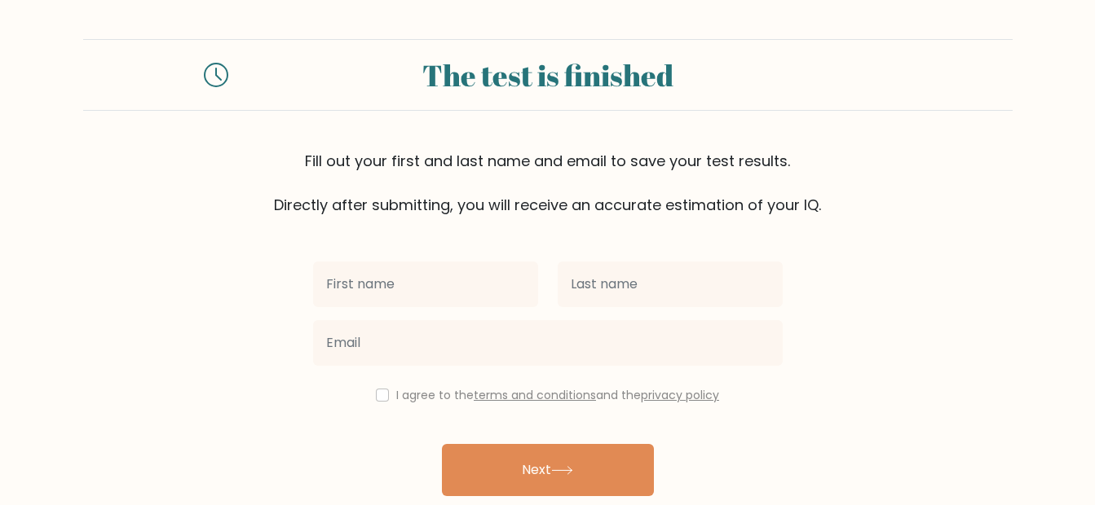
scroll to position [67, 0]
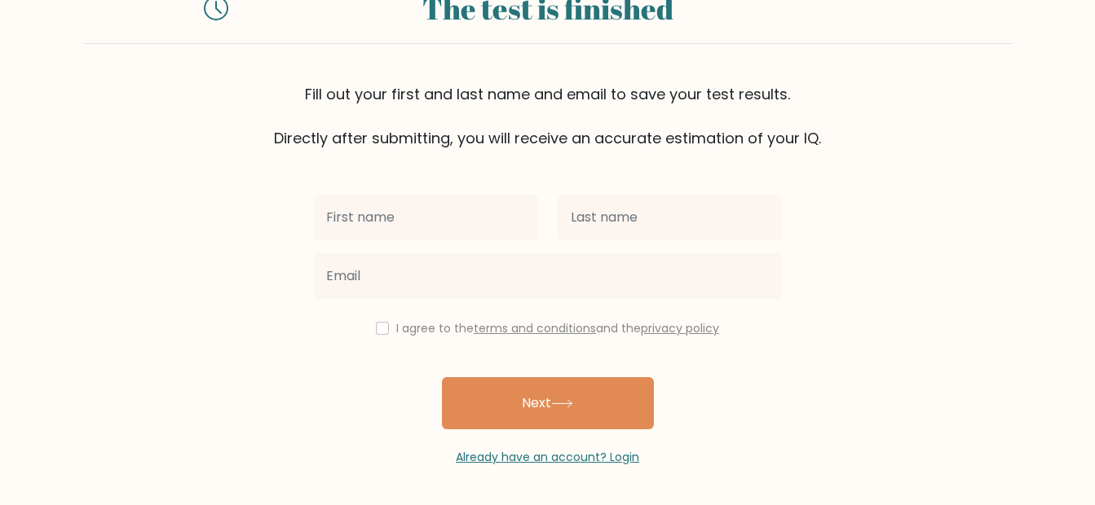
click at [473, 213] on input "text" at bounding box center [425, 218] width 225 height 46
type input "joshua"
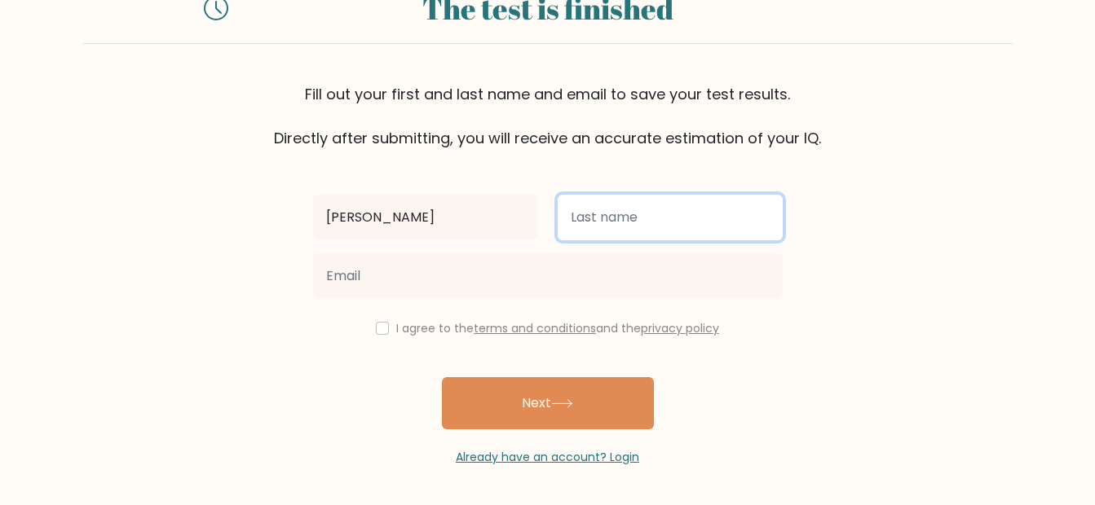
click at [700, 217] on input "text" at bounding box center [670, 218] width 225 height 46
type input "lacuarta"
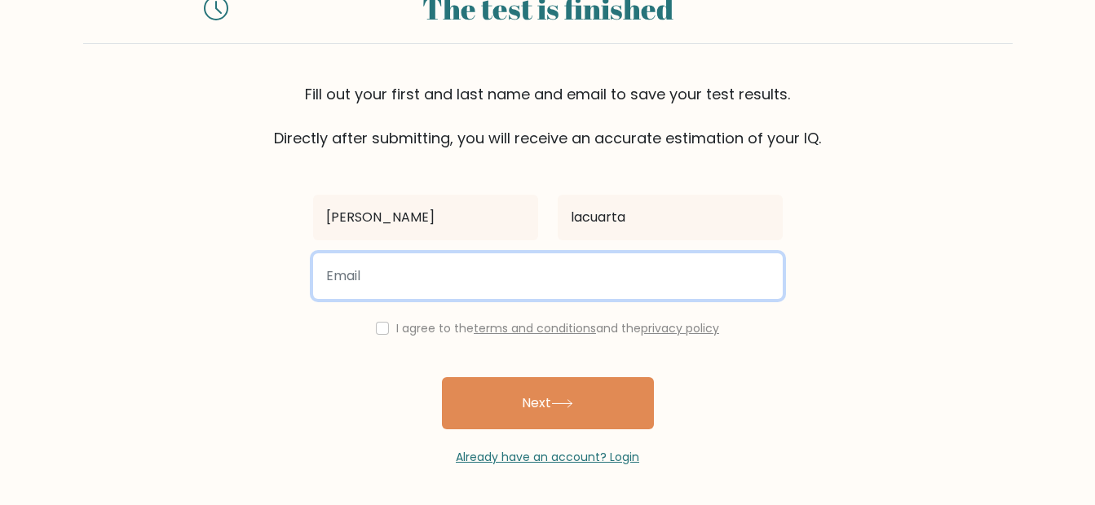
click at [516, 277] on input "email" at bounding box center [548, 276] width 470 height 46
type input "joshua.lacuarta@gmail.com"
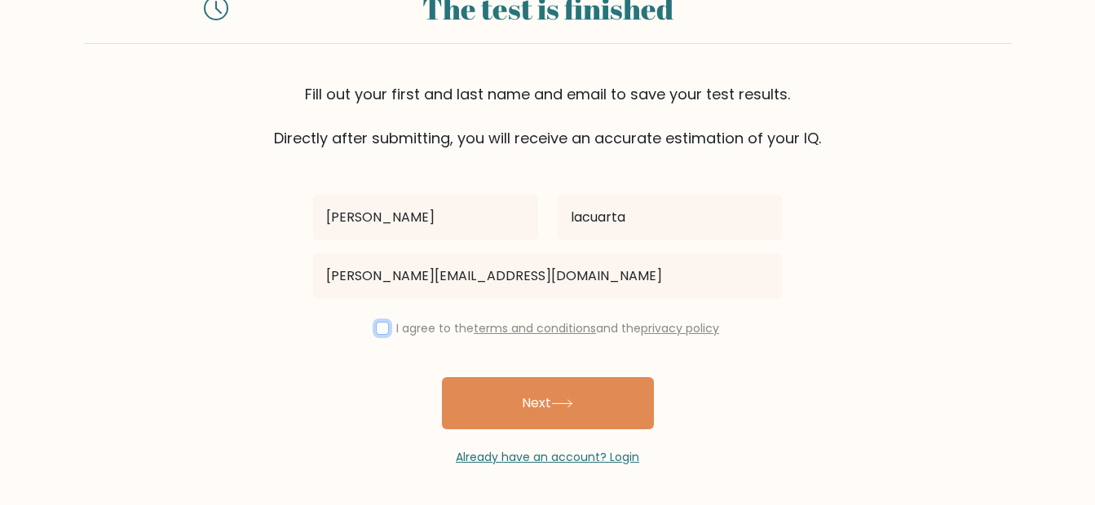
click at [382, 328] on input "checkbox" at bounding box center [382, 328] width 13 height 13
checkbox input "true"
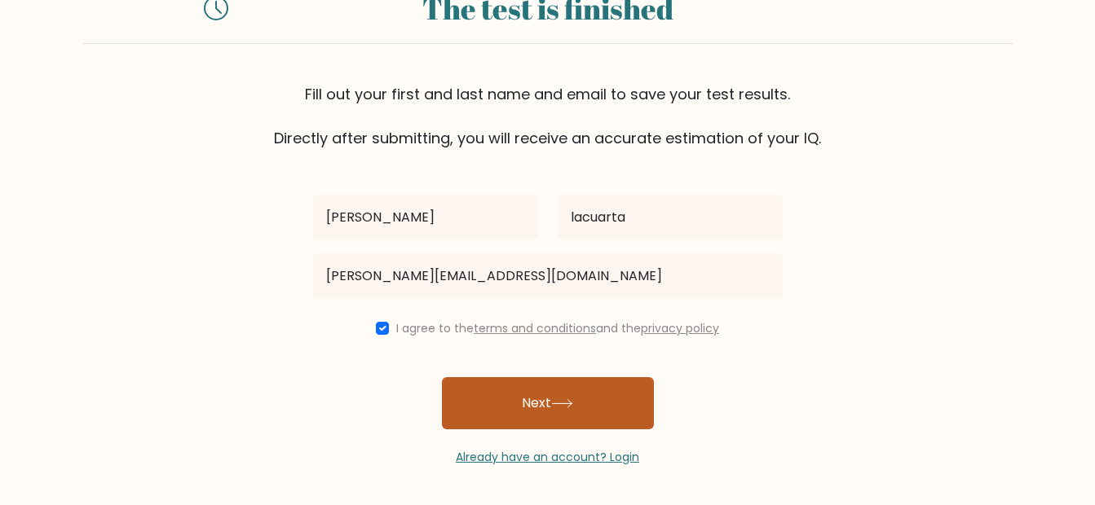
click at [501, 399] on button "Next" at bounding box center [548, 403] width 212 height 52
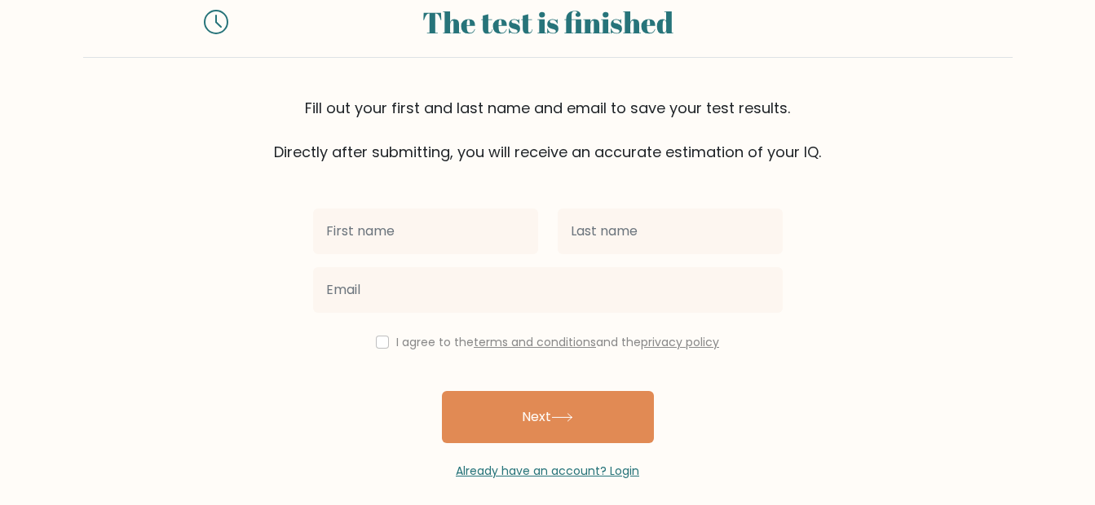
scroll to position [114, 0]
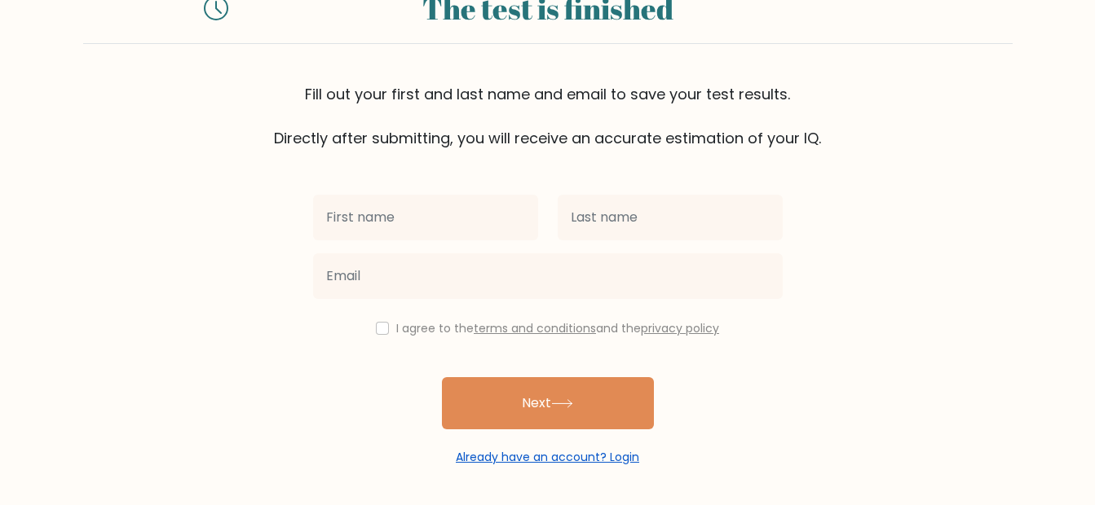
click at [530, 454] on link "Already have an account? Login" at bounding box center [547, 457] width 183 height 16
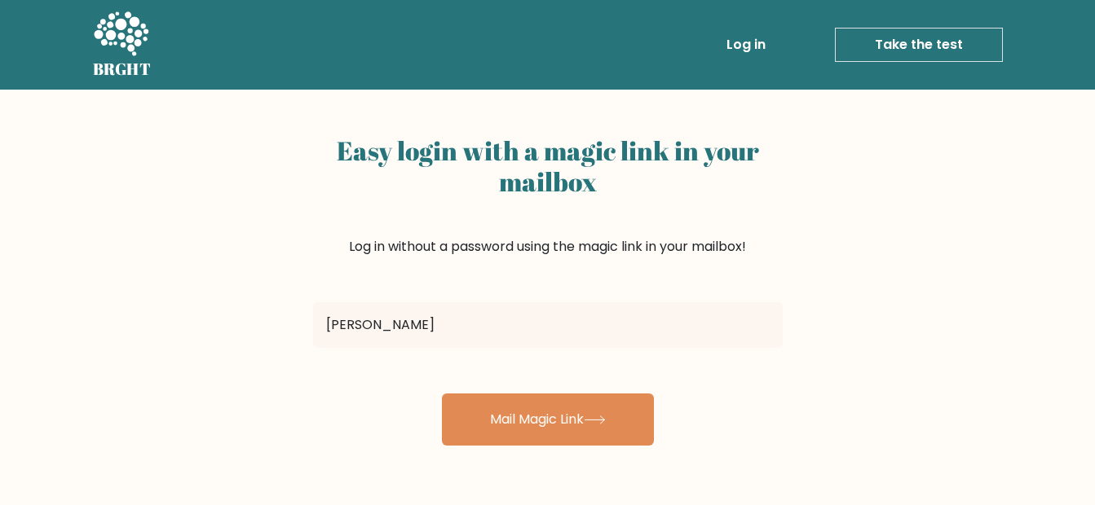
type input "[PERSON_NAME][EMAIL_ADDRESS][DOMAIN_NAME]"
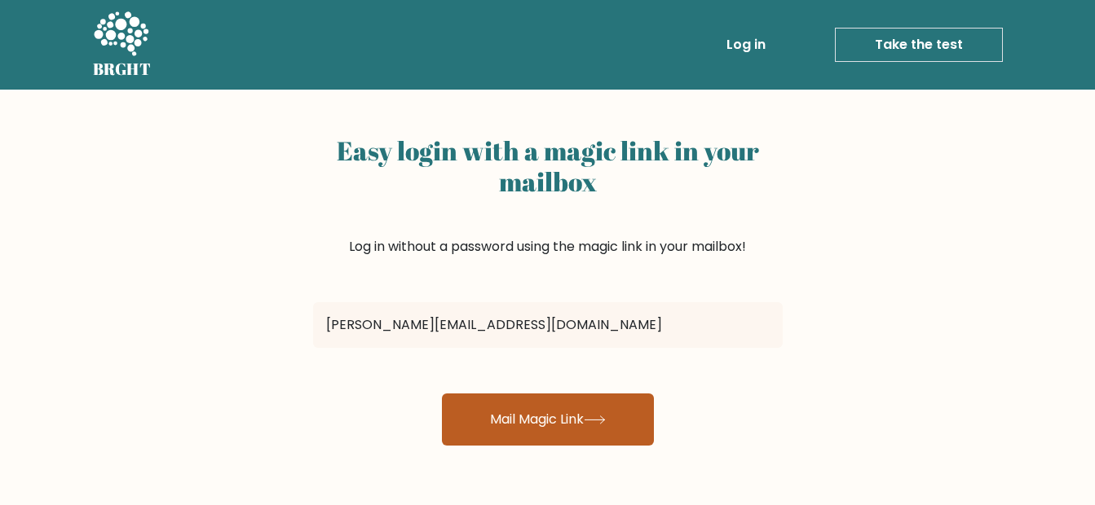
click at [567, 430] on button "Mail Magic Link" at bounding box center [548, 420] width 212 height 52
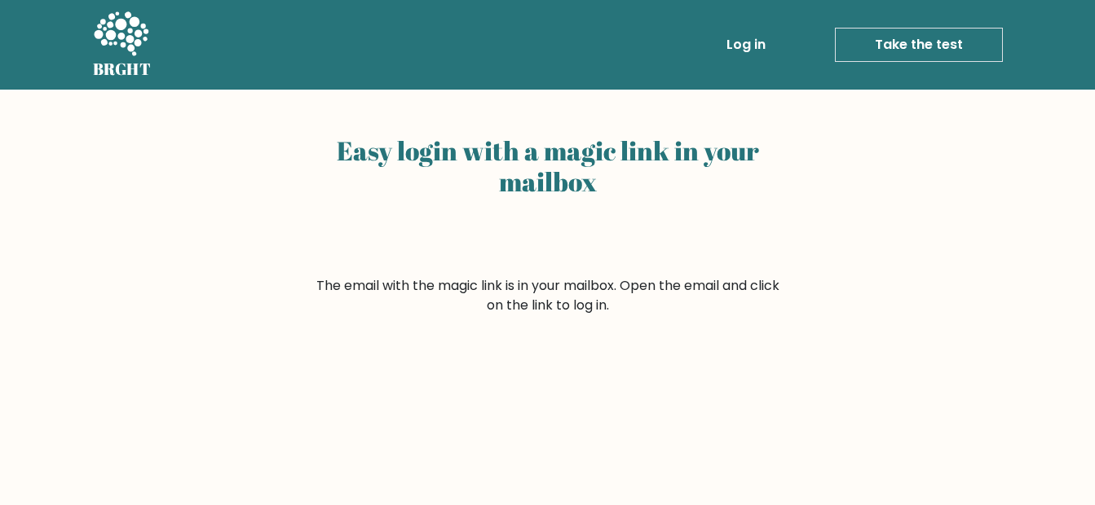
click at [743, 45] on link "Log in" at bounding box center [746, 45] width 52 height 33
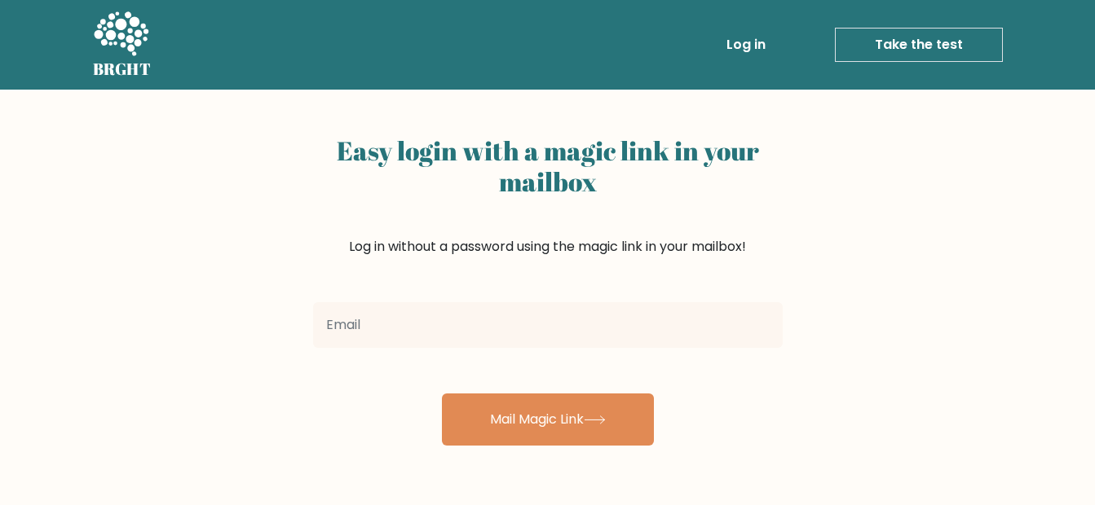
click at [583, 331] on input "email" at bounding box center [548, 325] width 470 height 46
type input "josh.lacuarta@yahoo.com"
click at [514, 322] on input "josh.lacuarta@yahoo.com" at bounding box center [548, 325] width 470 height 46
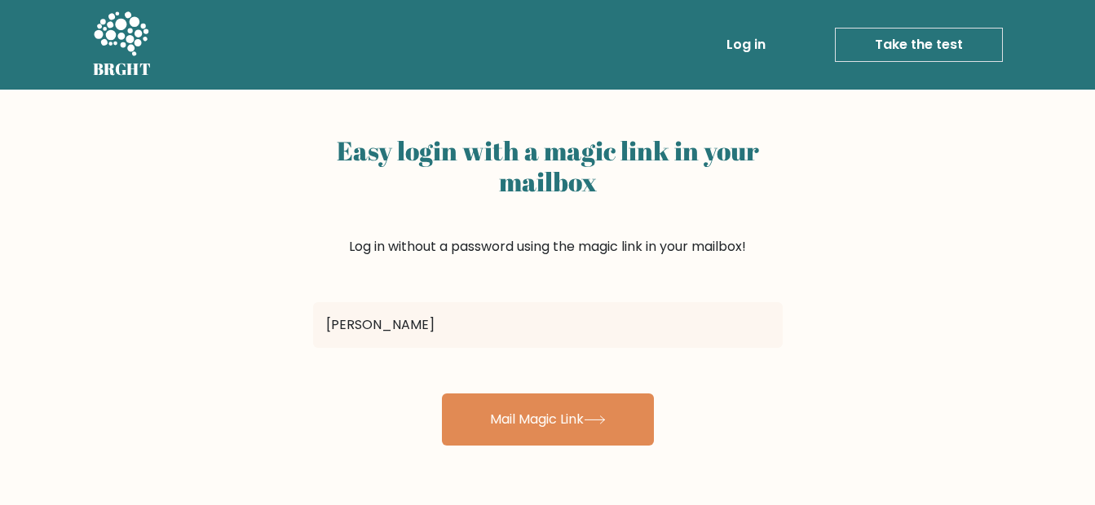
type input "joshua.lacuarta@gmail.com"
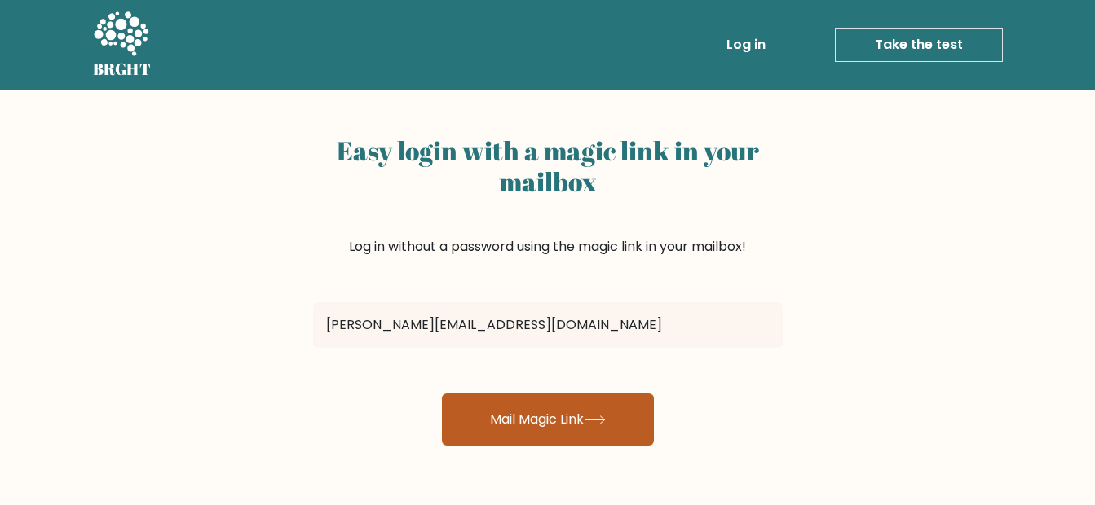
click at [575, 423] on button "Mail Magic Link" at bounding box center [548, 420] width 212 height 52
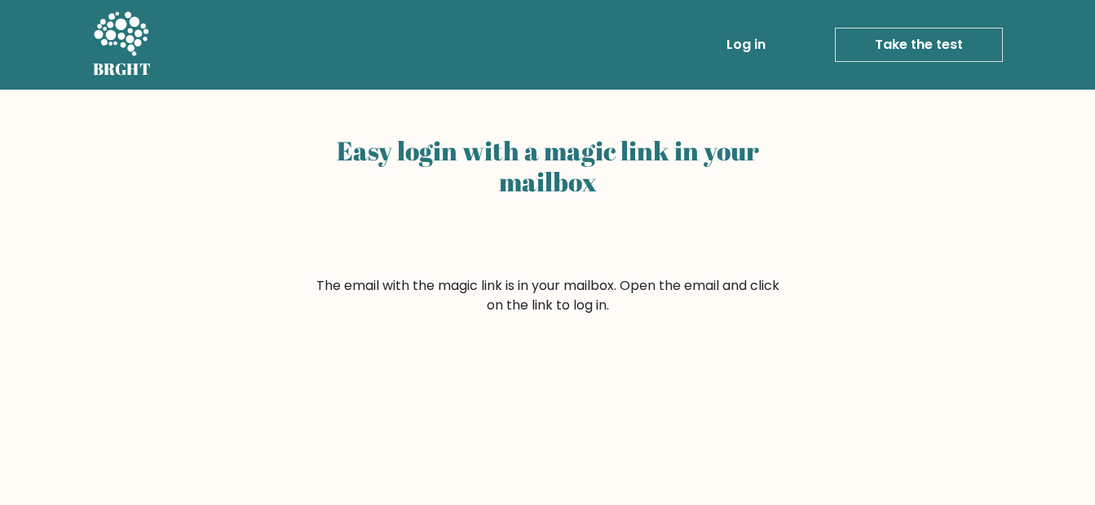
click at [765, 44] on link "Log in" at bounding box center [746, 45] width 52 height 33
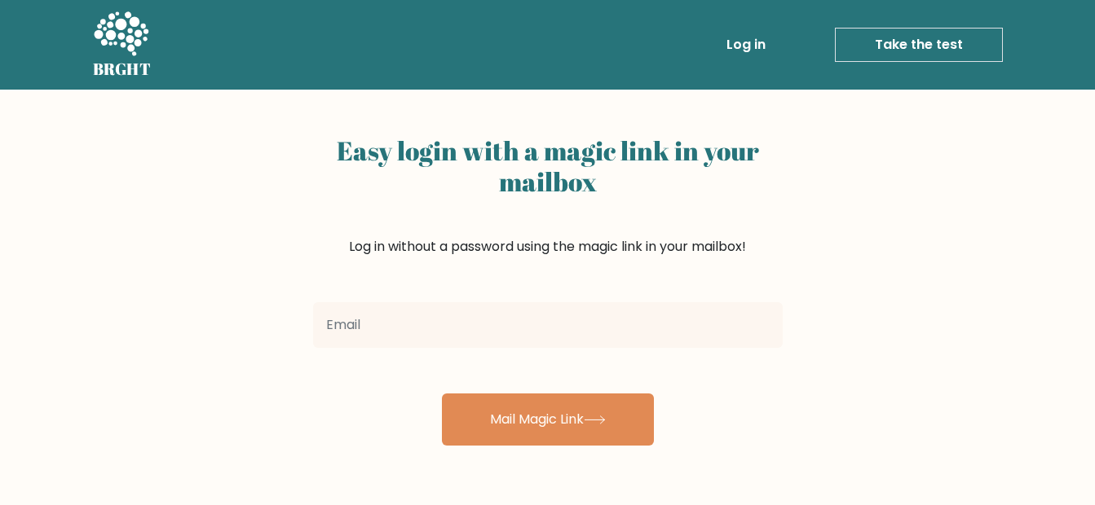
click at [609, 335] on input "email" at bounding box center [548, 325] width 470 height 46
type input "joshylacuarta@gmail.com"
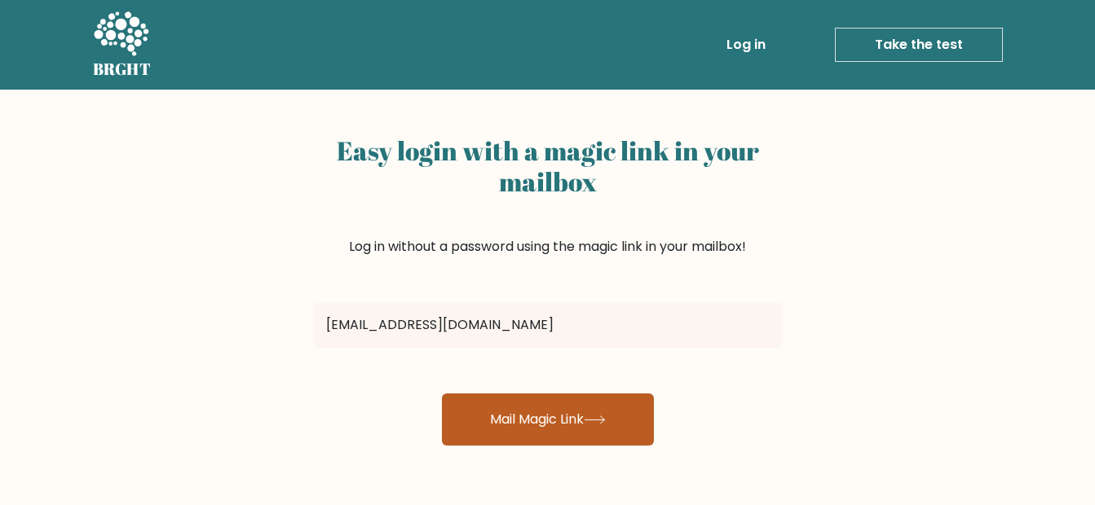
click at [587, 434] on button "Mail Magic Link" at bounding box center [548, 420] width 212 height 52
click at [570, 415] on button "Mail Magic Link" at bounding box center [548, 420] width 212 height 52
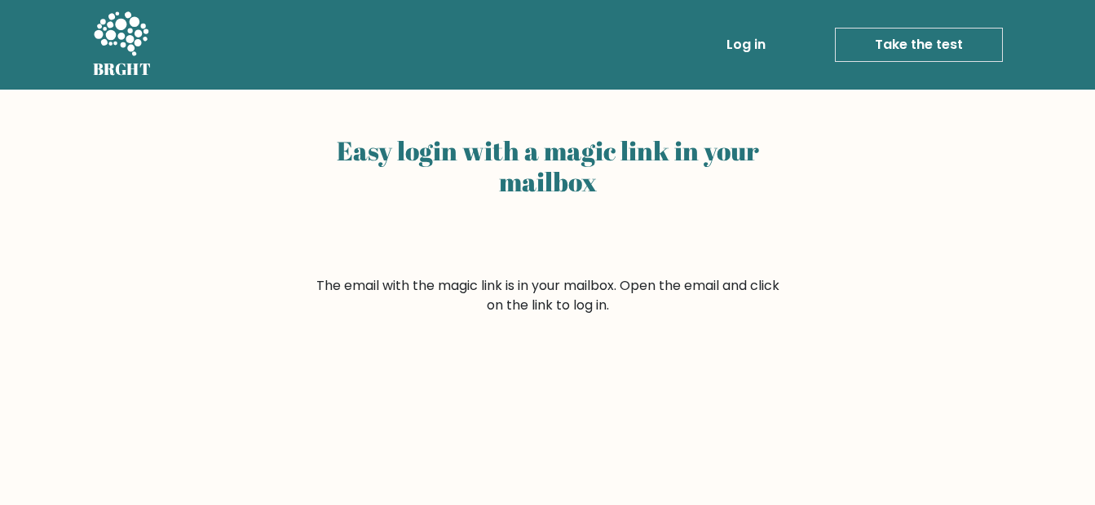
click at [899, 29] on link "Take the test" at bounding box center [919, 45] width 168 height 34
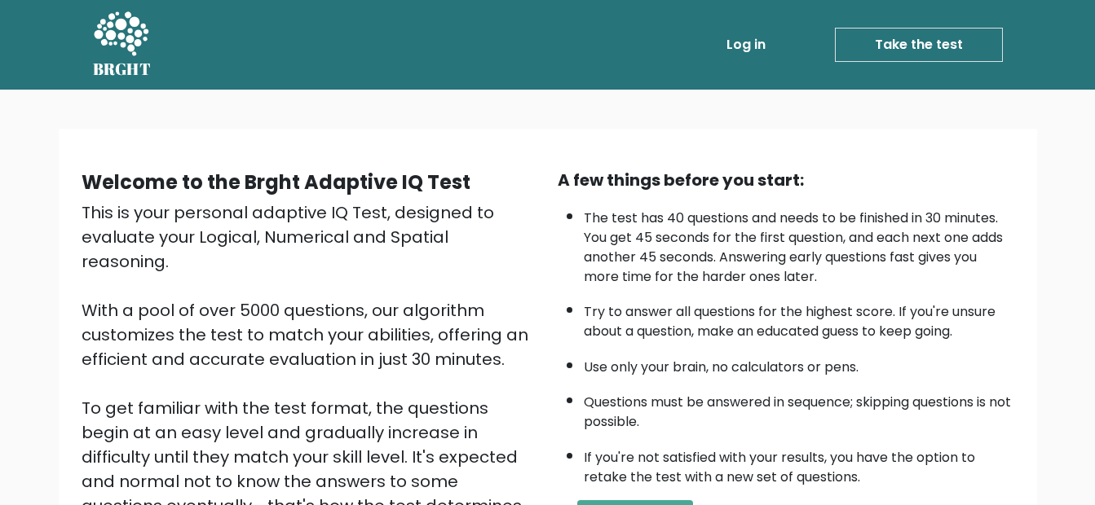
click at [760, 39] on link "Log in" at bounding box center [746, 45] width 52 height 33
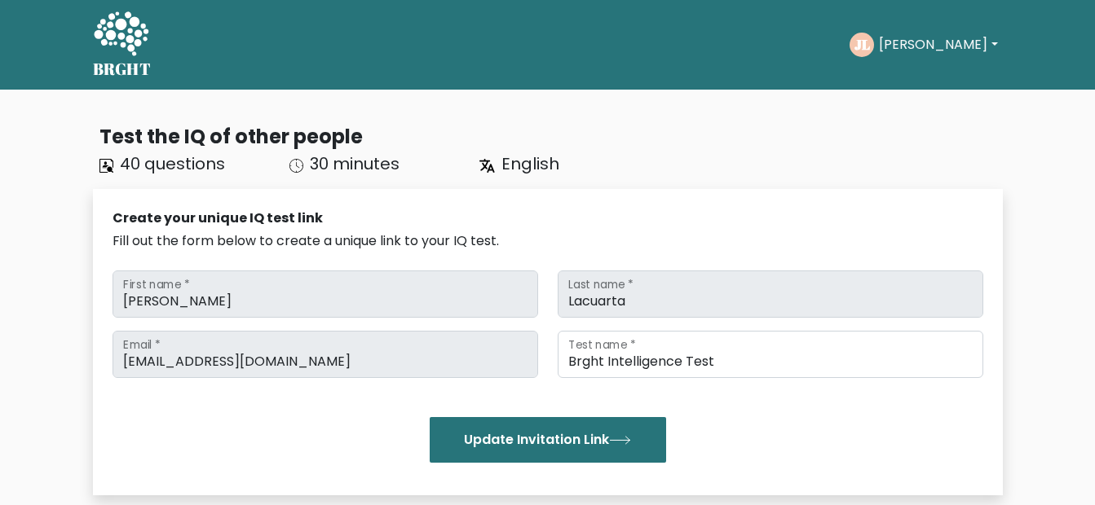
click at [913, 51] on button "[PERSON_NAME]" at bounding box center [938, 44] width 128 height 21
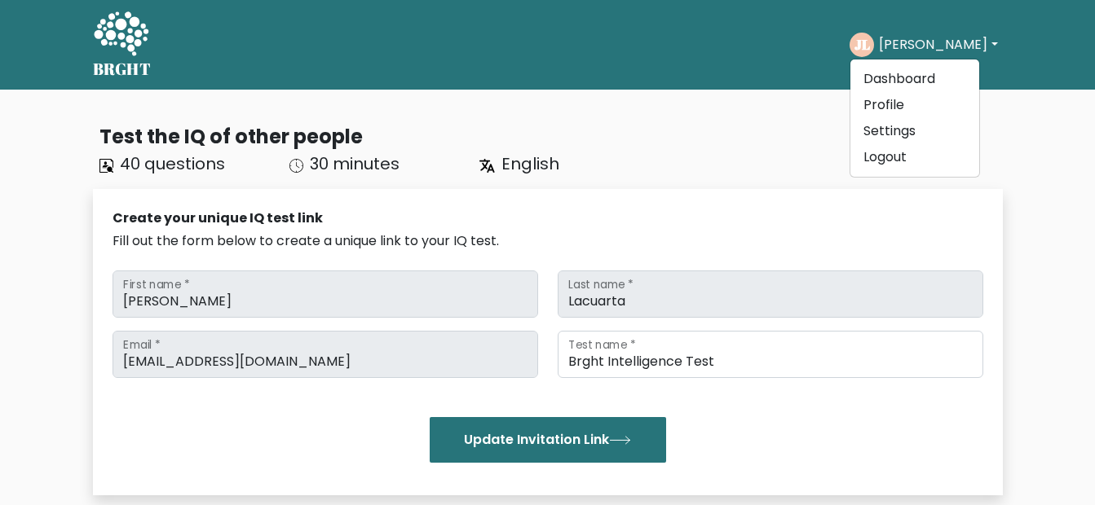
click at [913, 51] on button "[PERSON_NAME]" at bounding box center [938, 44] width 128 height 21
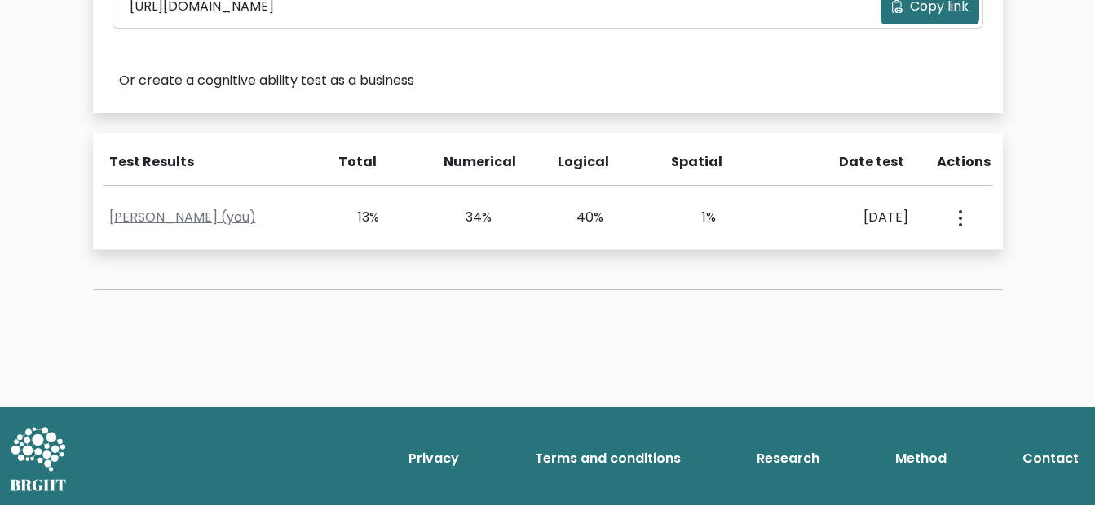
scroll to position [608, 0]
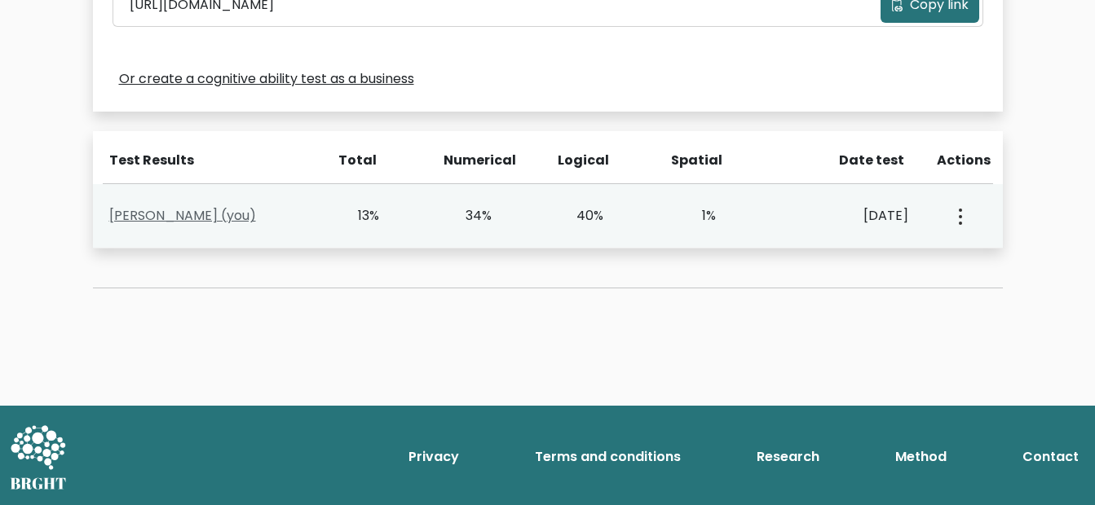
click at [218, 215] on link "Joshua Lacuarta (you)" at bounding box center [182, 215] width 147 height 19
